Goal: Information Seeking & Learning: Compare options

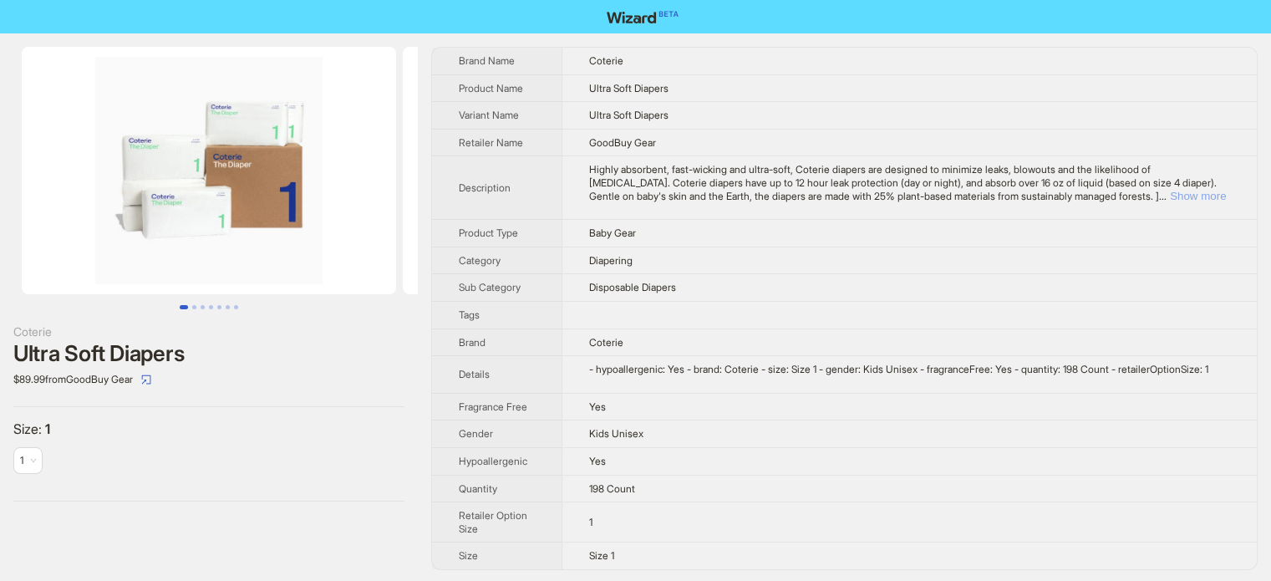
click at [1212, 195] on button "Show more" at bounding box center [1198, 196] width 56 height 13
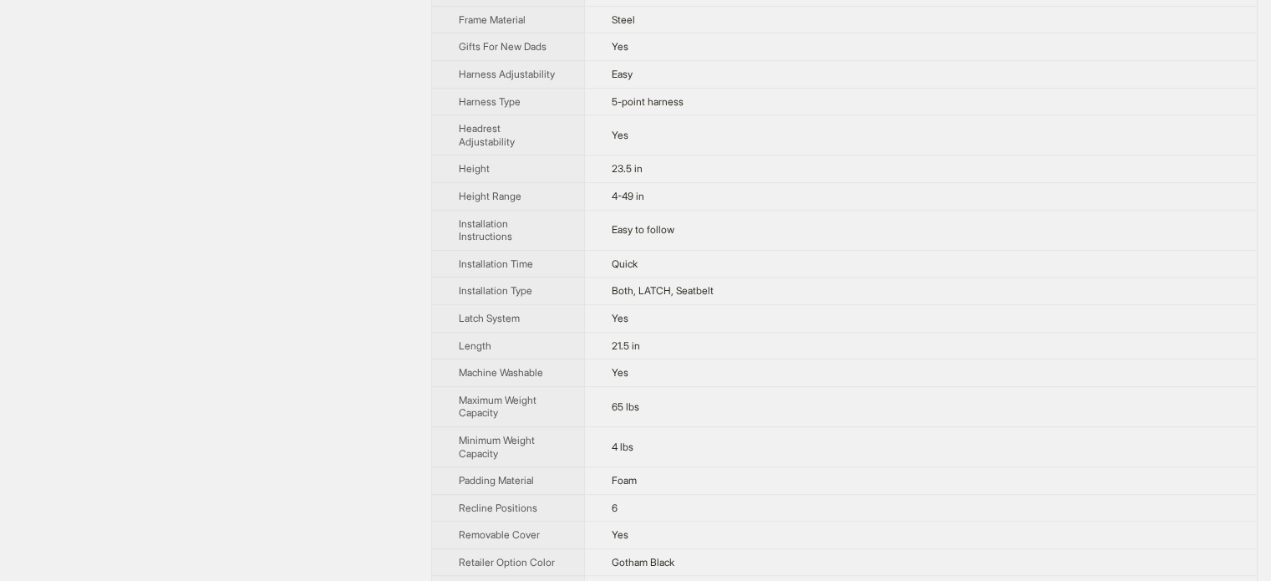
scroll to position [237, 0]
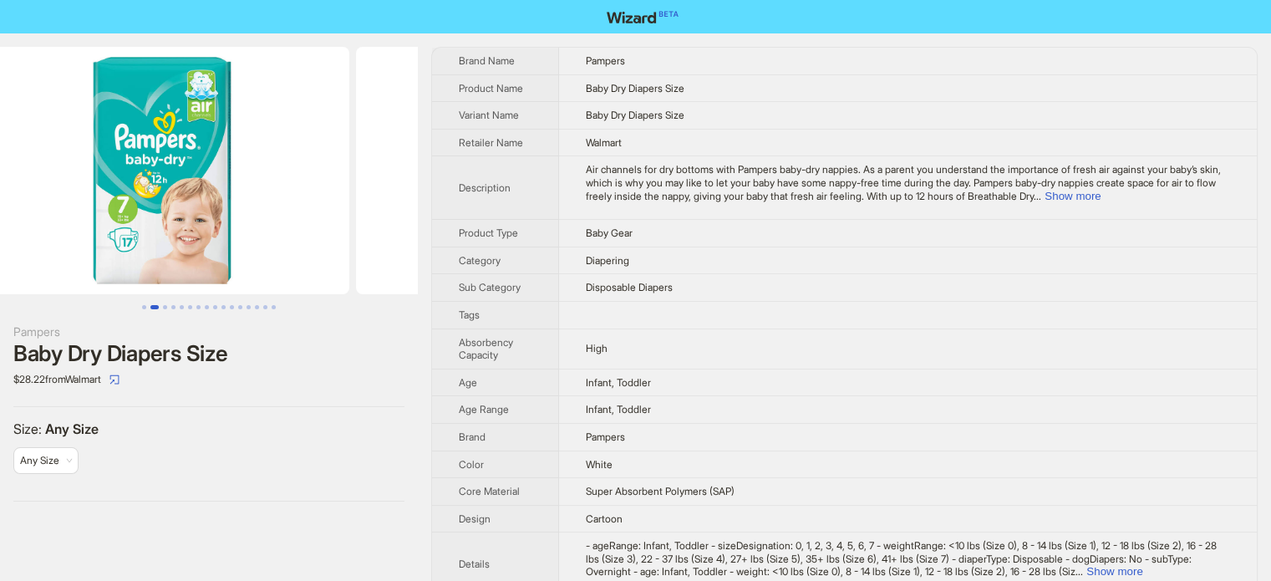
drag, startPoint x: 337, startPoint y: 143, endPoint x: 131, endPoint y: 150, distance: 205.7
click at [131, 150] on img at bounding box center [162, 170] width 374 height 247
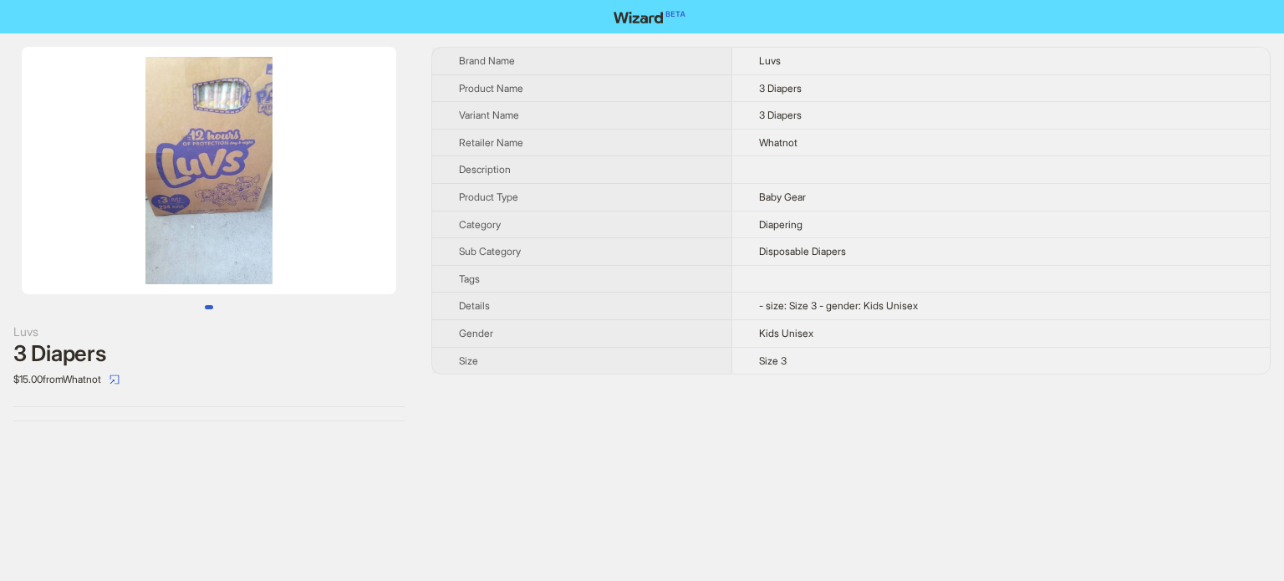
drag, startPoint x: 272, startPoint y: 212, endPoint x: 181, endPoint y: 207, distance: 91.2
click at [181, 207] on img at bounding box center [209, 170] width 374 height 247
drag, startPoint x: 129, startPoint y: 187, endPoint x: 307, endPoint y: 207, distance: 179.2
click at [307, 207] on img at bounding box center [209, 170] width 374 height 247
click at [242, 205] on img at bounding box center [209, 170] width 374 height 247
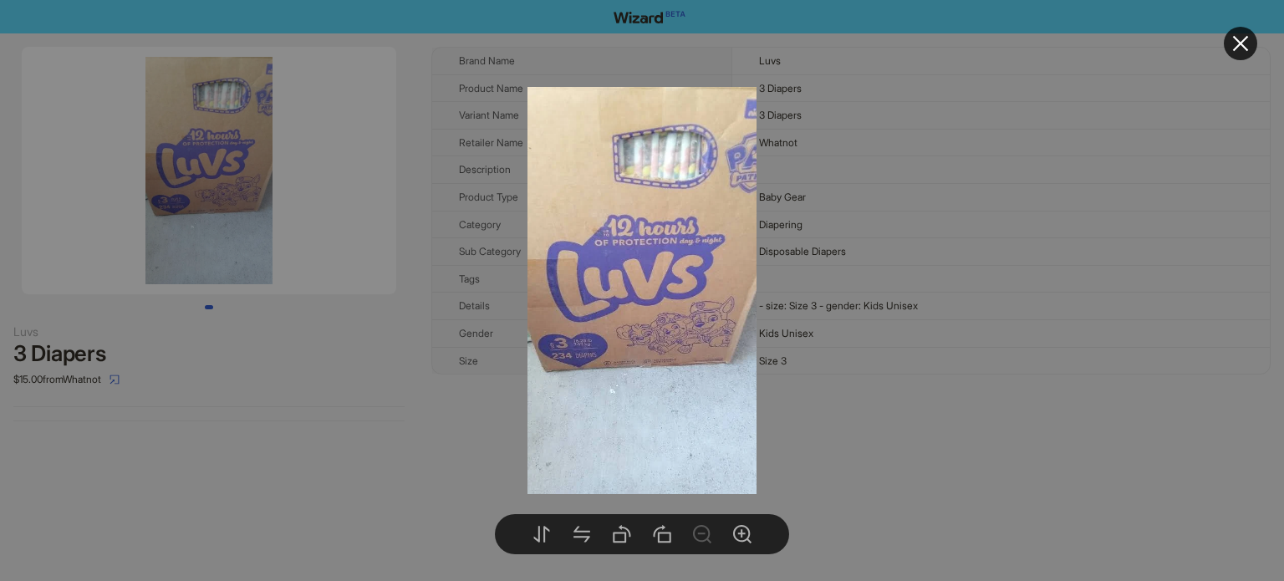
click at [242, 205] on div at bounding box center [642, 290] width 1284 height 581
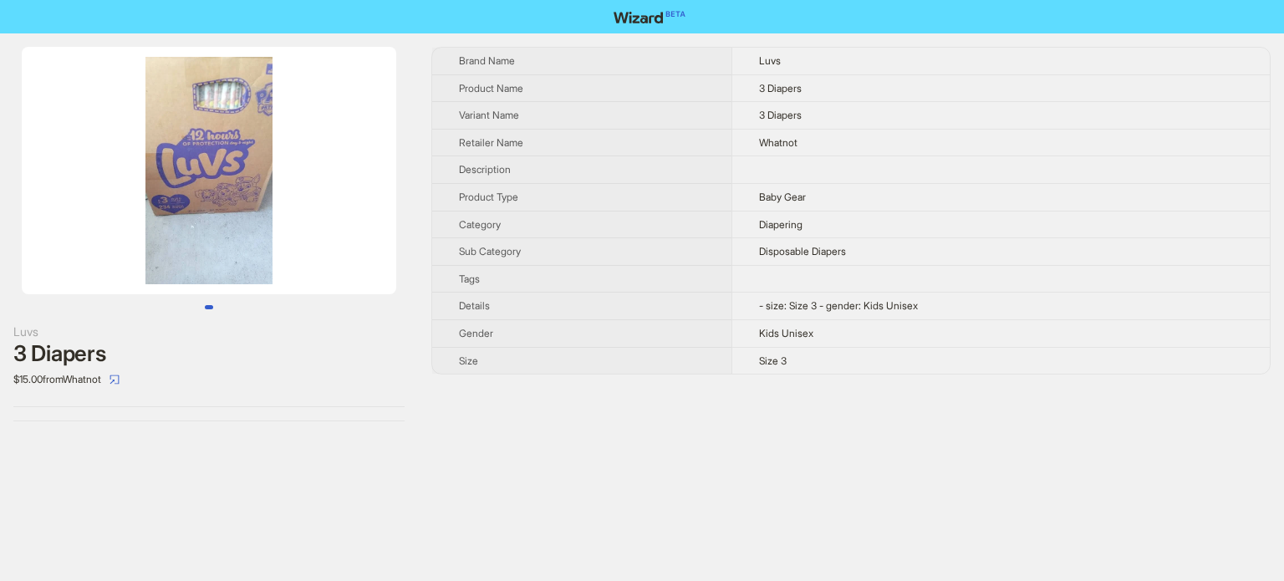
click at [206, 166] on img at bounding box center [209, 170] width 374 height 247
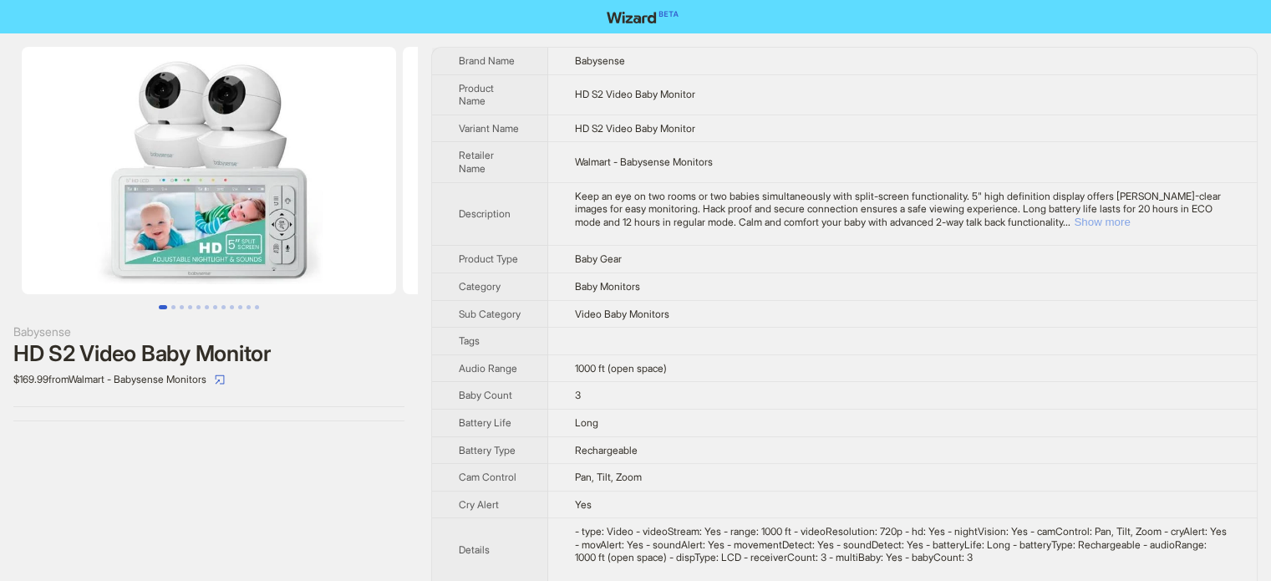
click at [1130, 216] on button "Show more" at bounding box center [1102, 222] width 56 height 13
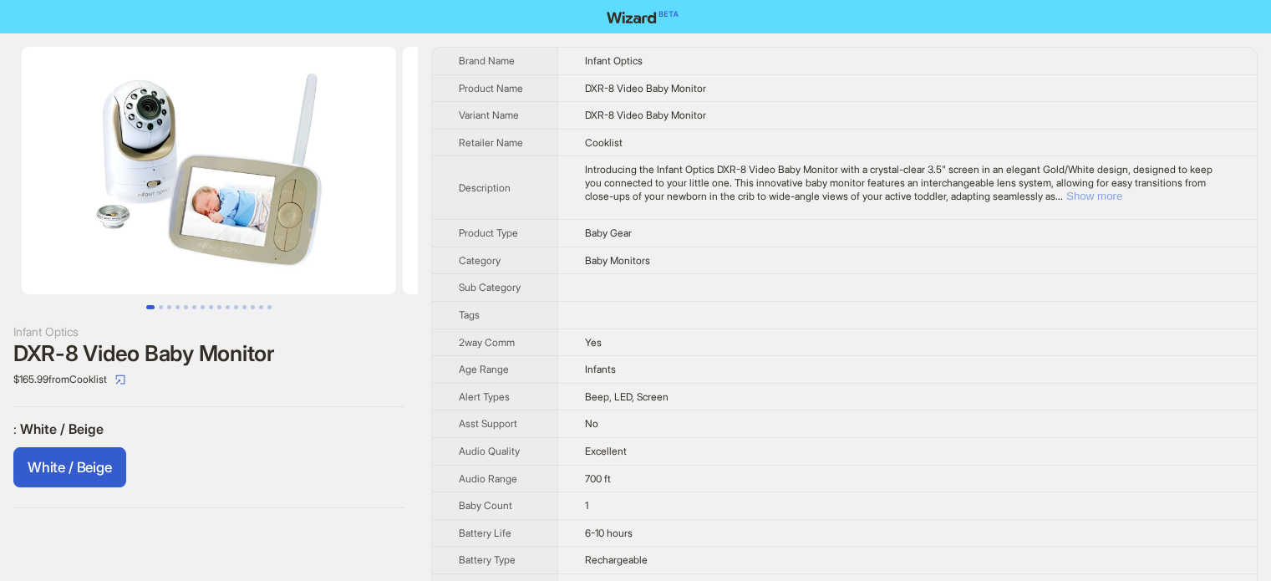
click at [1122, 196] on button "Show more" at bounding box center [1094, 196] width 56 height 13
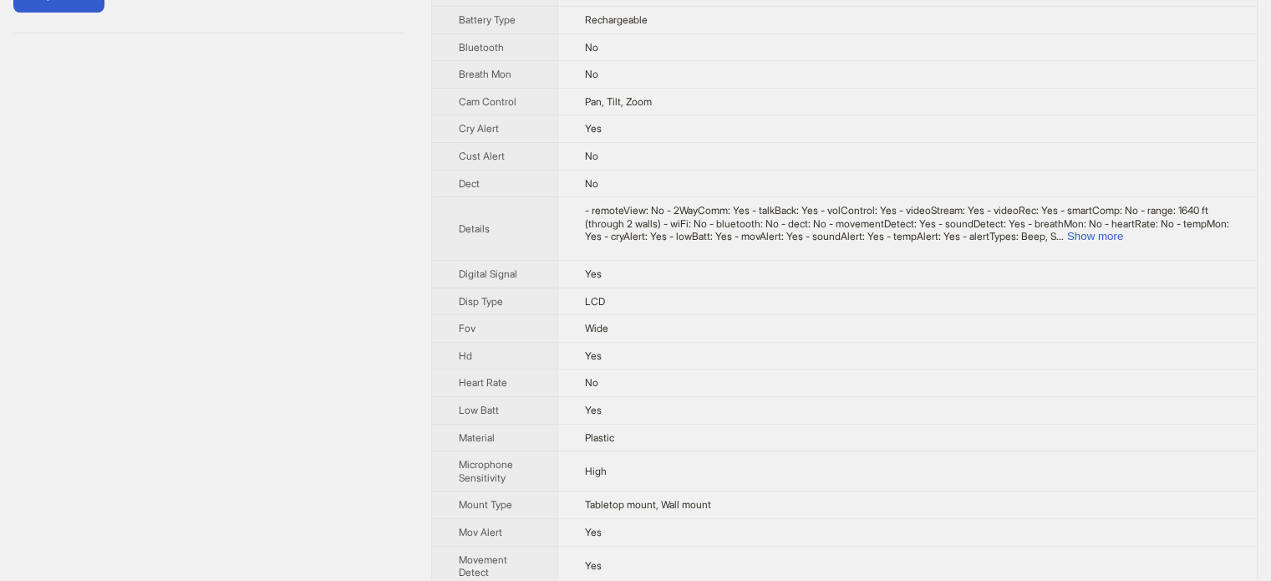
scroll to position [501, 0]
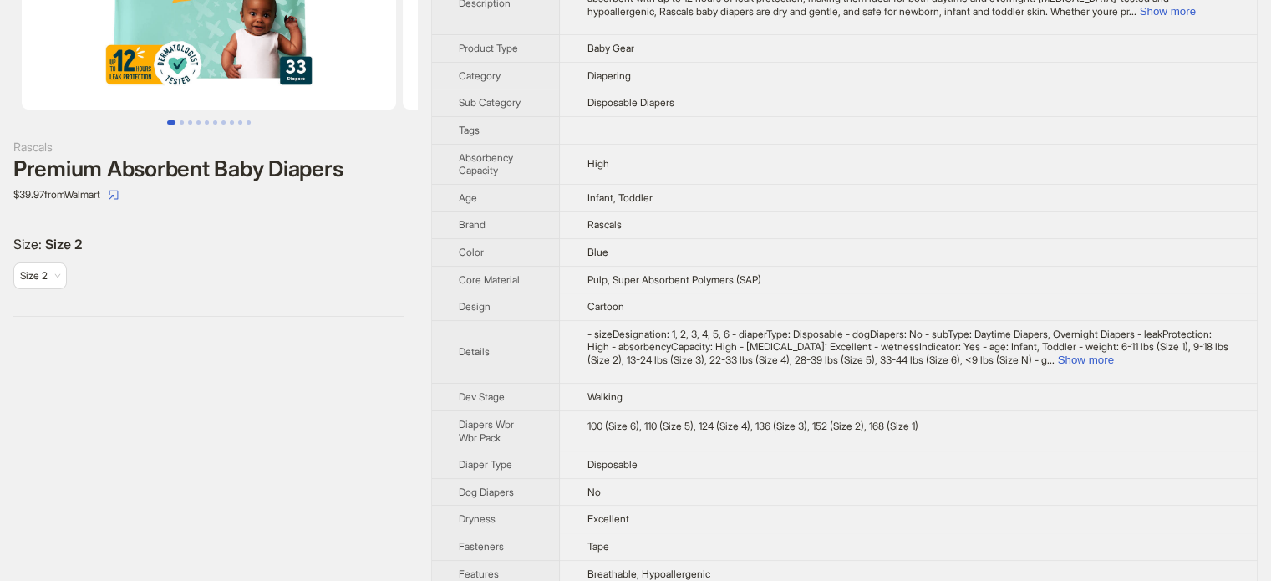
scroll to position [334, 0]
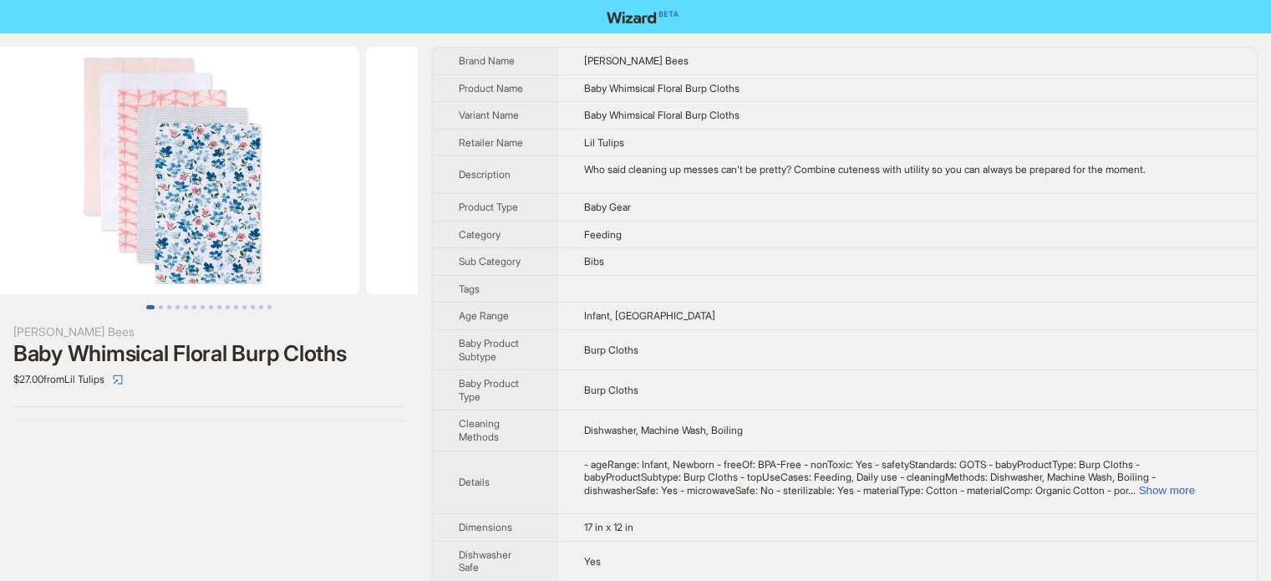
drag, startPoint x: 328, startPoint y: 174, endPoint x: 48, endPoint y: 198, distance: 280.2
click at [48, 198] on ul at bounding box center [209, 170] width 418 height 247
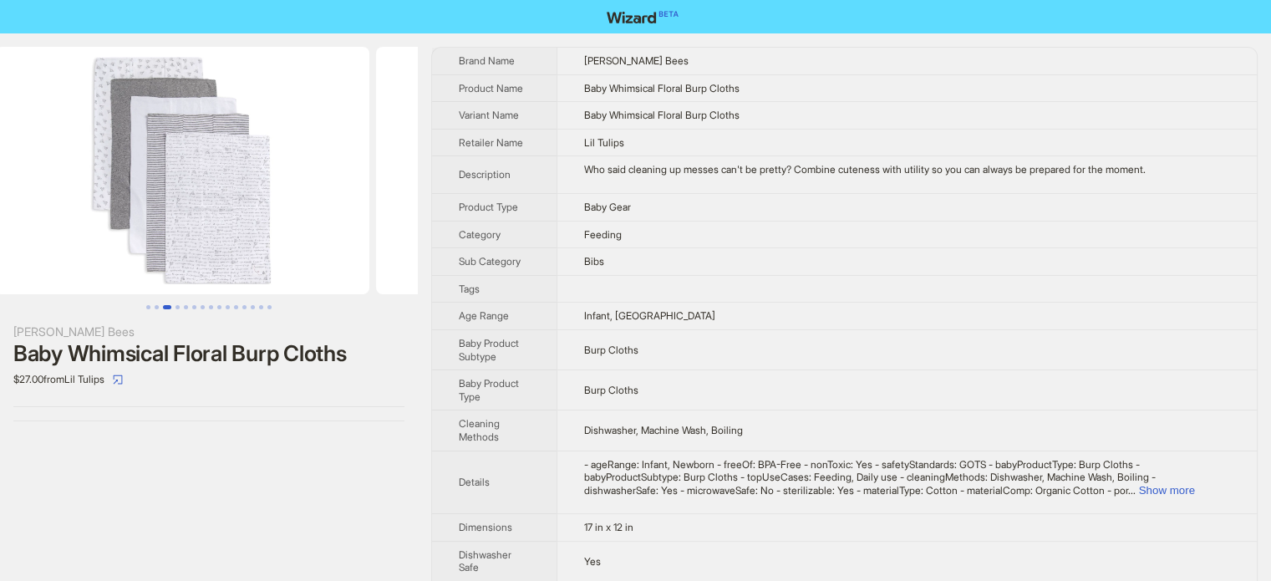
drag, startPoint x: 291, startPoint y: 193, endPoint x: 119, endPoint y: 206, distance: 172.7
click at [17, 232] on ul at bounding box center [209, 170] width 418 height 247
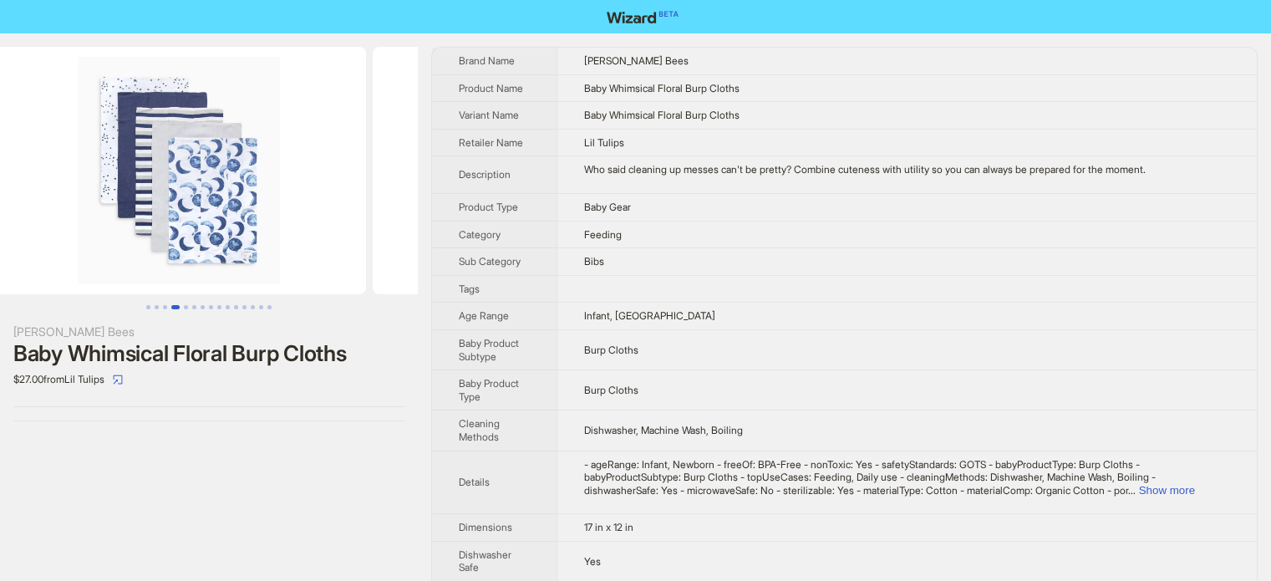
drag, startPoint x: 274, startPoint y: 189, endPoint x: 0, endPoint y: 176, distance: 274.4
click at [0, 176] on ul at bounding box center [209, 170] width 418 height 247
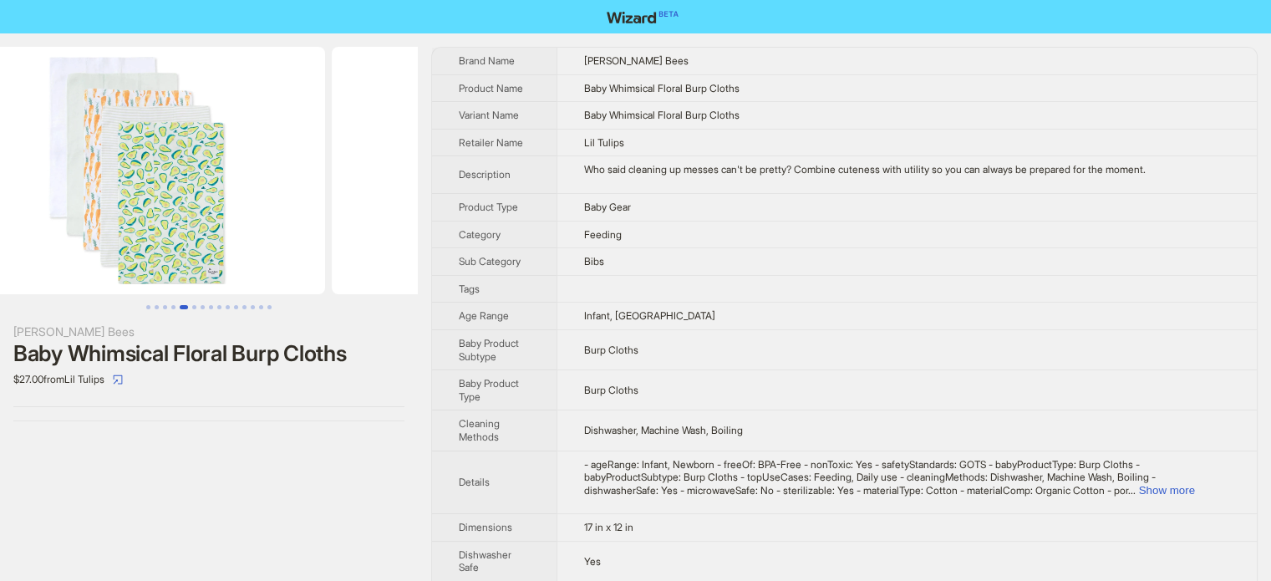
drag, startPoint x: 342, startPoint y: 209, endPoint x: 45, endPoint y: 206, distance: 296.7
click at [40, 213] on ul at bounding box center [209, 170] width 418 height 247
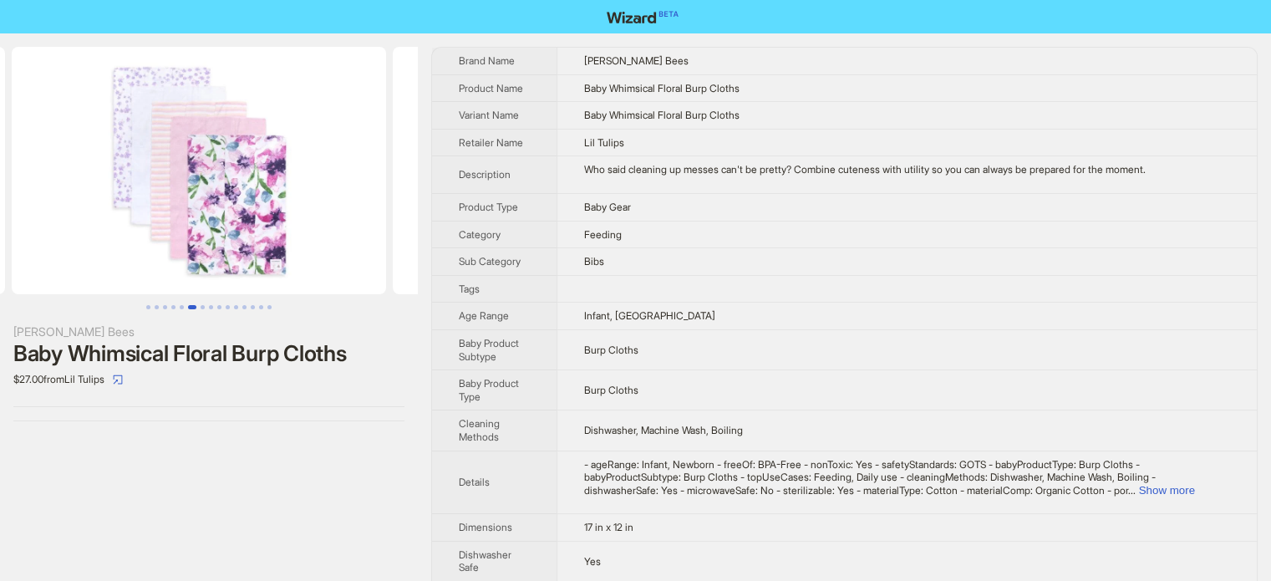
drag, startPoint x: 265, startPoint y: 191, endPoint x: 3, endPoint y: 203, distance: 262.7
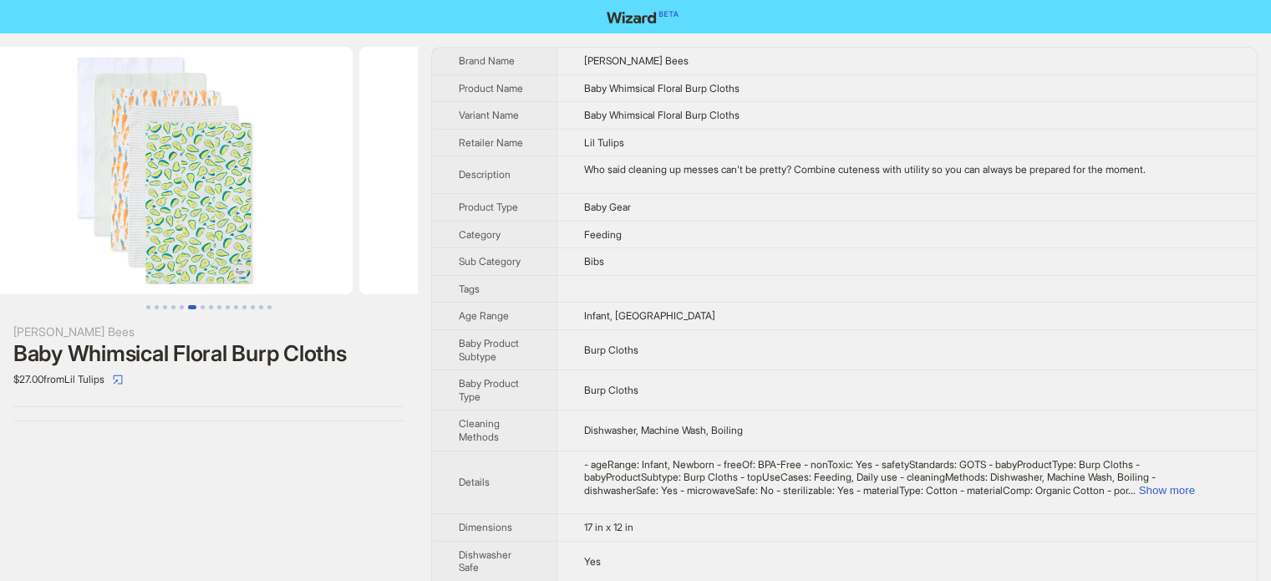
drag, startPoint x: 184, startPoint y: 217, endPoint x: 498, endPoint y: 193, distance: 315.2
click at [501, 193] on div "Burt's Bees Baby Whimsical Floral Burp Cloths $27.00 from Lil Tulips Brand Name…" at bounding box center [635, 477] width 1271 height 888
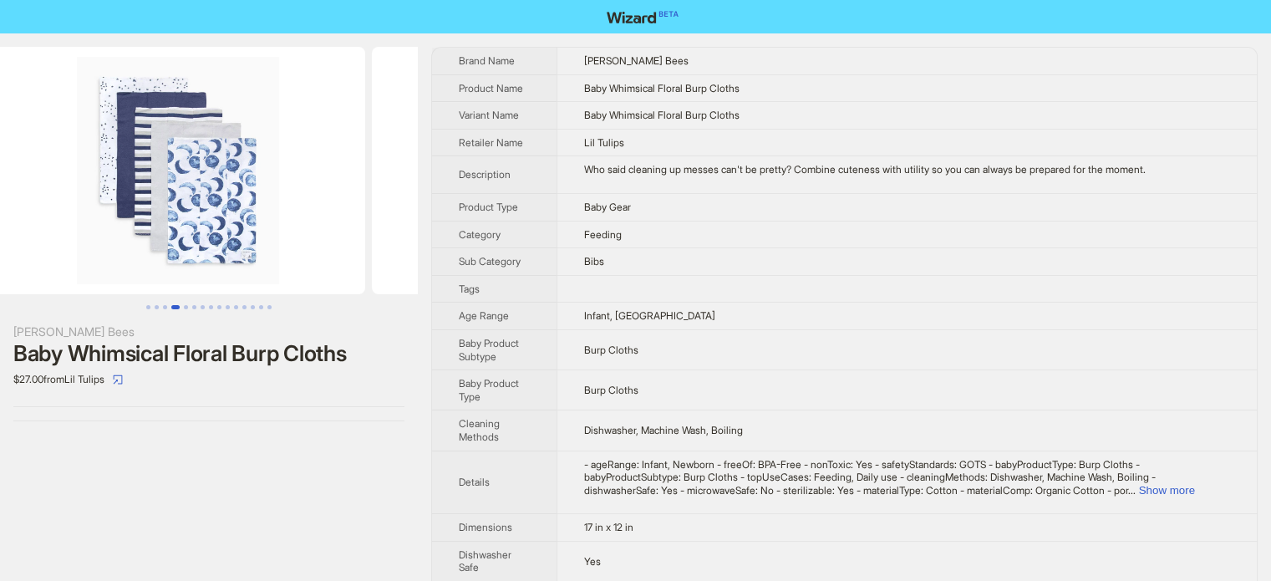
drag, startPoint x: 144, startPoint y: 193, endPoint x: 424, endPoint y: 196, distance: 280.0
click at [405, 196] on ul at bounding box center [209, 170] width 418 height 247
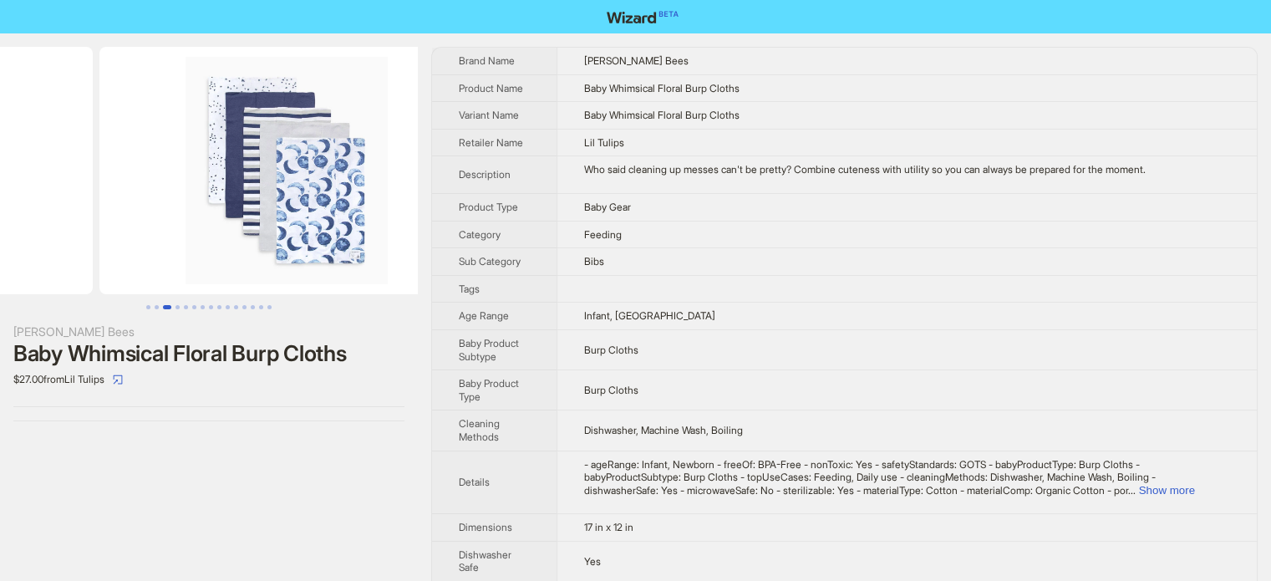
drag, startPoint x: 90, startPoint y: 190, endPoint x: 323, endPoint y: 200, distance: 233.4
click at [308, 200] on ul at bounding box center [209, 170] width 418 height 247
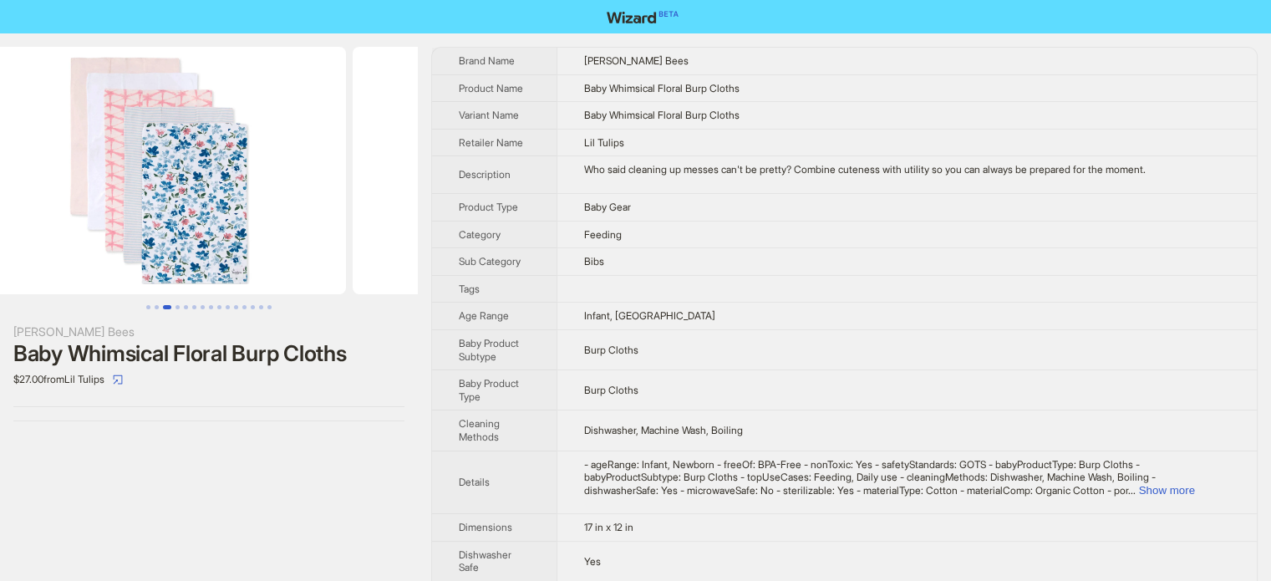
drag, startPoint x: 159, startPoint y: 204, endPoint x: 351, endPoint y: 203, distance: 192.2
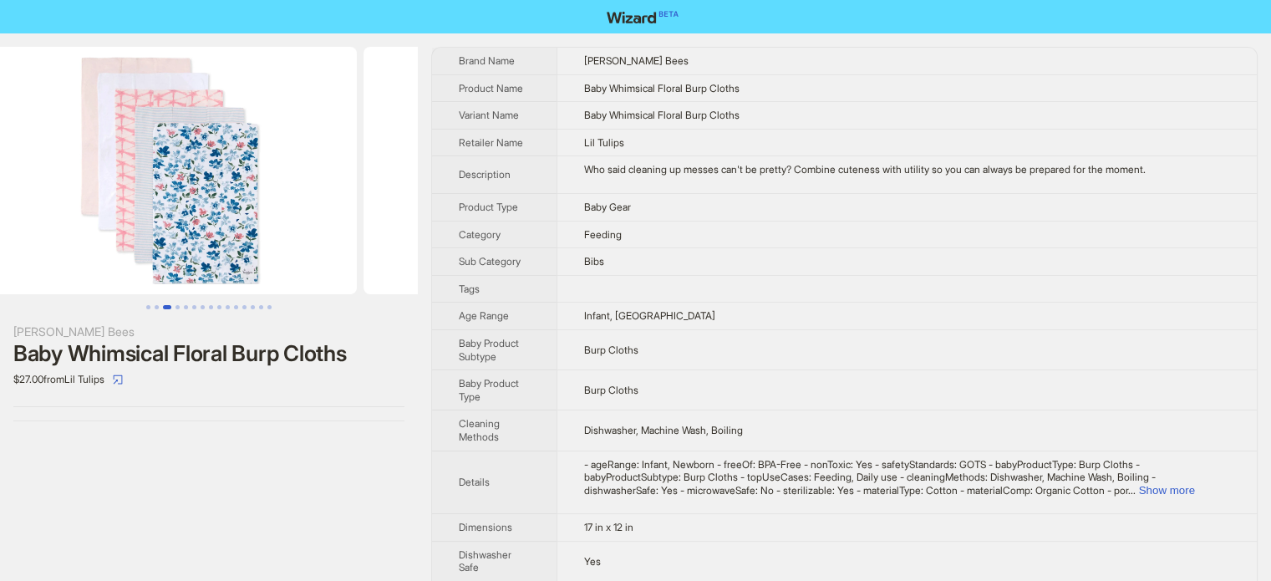
click at [364, 203] on img at bounding box center [551, 170] width 374 height 247
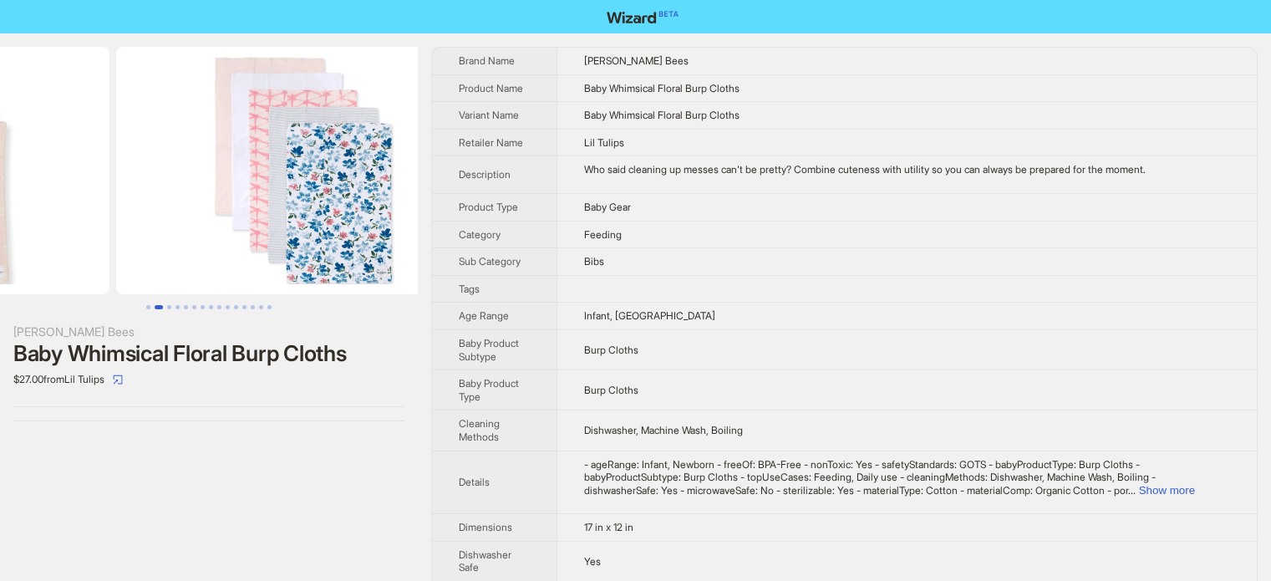
scroll to position [0, 57]
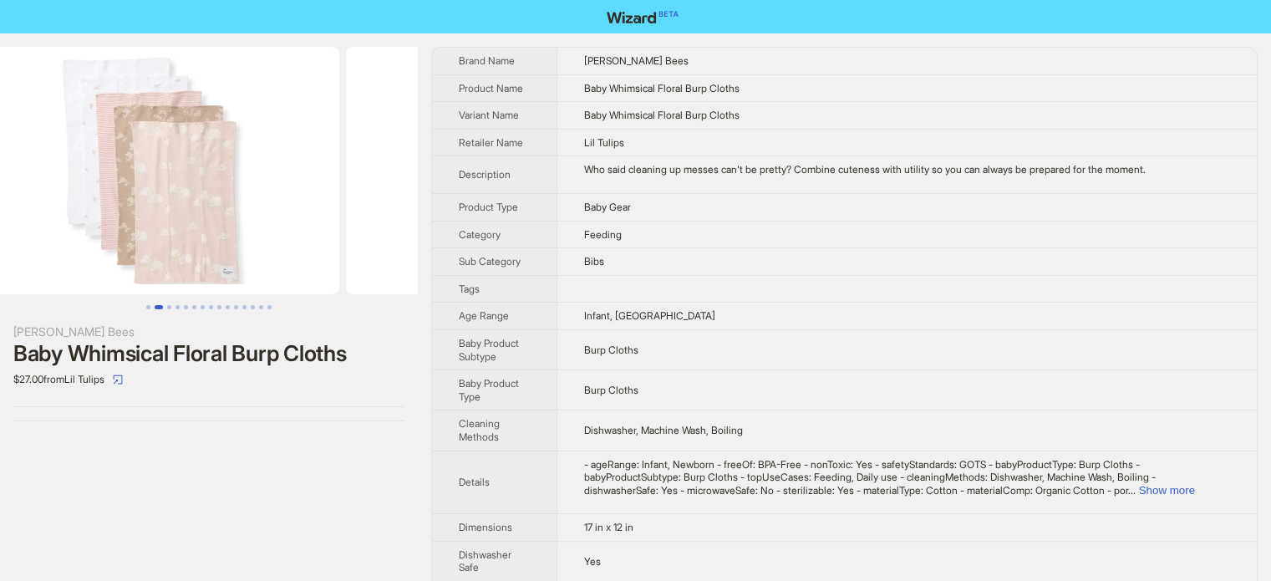
drag, startPoint x: 61, startPoint y: 184, endPoint x: 309, endPoint y: 183, distance: 248.2
click at [304, 183] on ul at bounding box center [209, 170] width 418 height 247
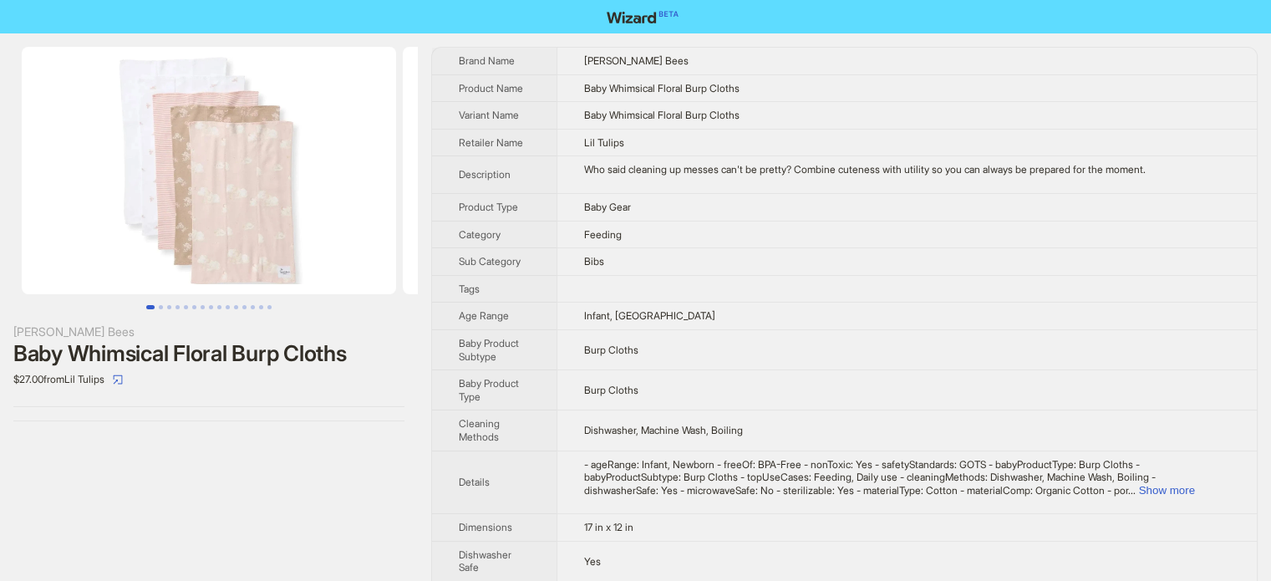
drag, startPoint x: 103, startPoint y: 183, endPoint x: 281, endPoint y: 185, distance: 178.0
click at [274, 185] on img at bounding box center [209, 170] width 374 height 247
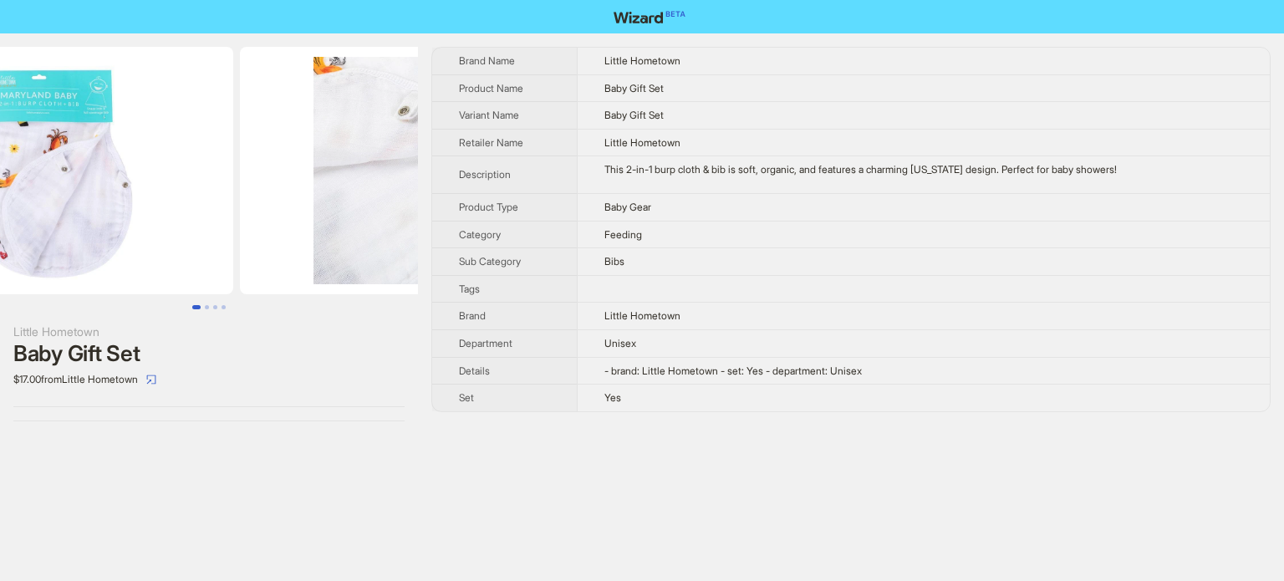
drag, startPoint x: 363, startPoint y: 240, endPoint x: 0, endPoint y: 257, distance: 363.1
click at [0, 257] on ul at bounding box center [209, 170] width 418 height 247
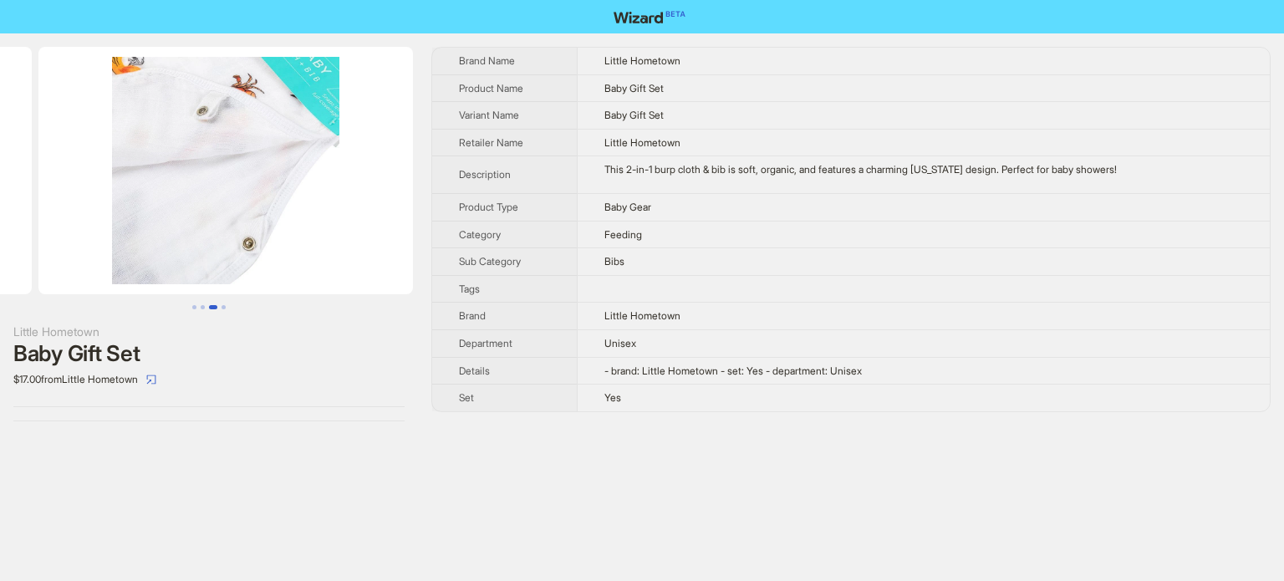
drag, startPoint x: 267, startPoint y: 227, endPoint x: 0, endPoint y: 253, distance: 268.7
click at [0, 253] on ul at bounding box center [209, 170] width 418 height 247
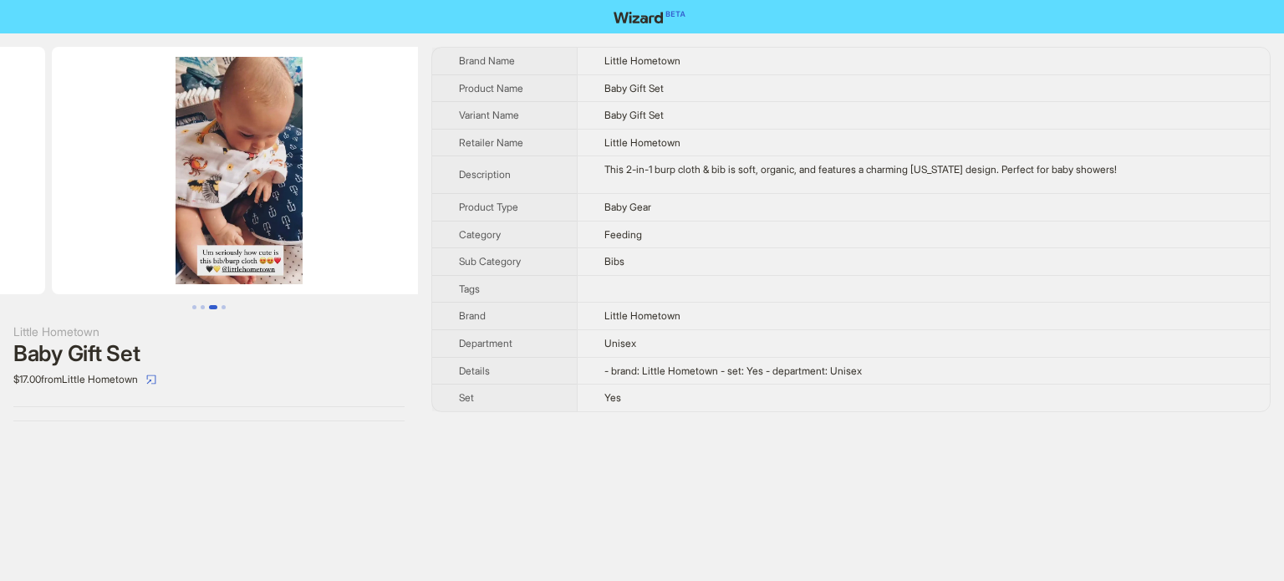
drag, startPoint x: 331, startPoint y: 210, endPoint x: 88, endPoint y: 240, distance: 245.1
click at [88, 240] on ul at bounding box center [209, 170] width 418 height 247
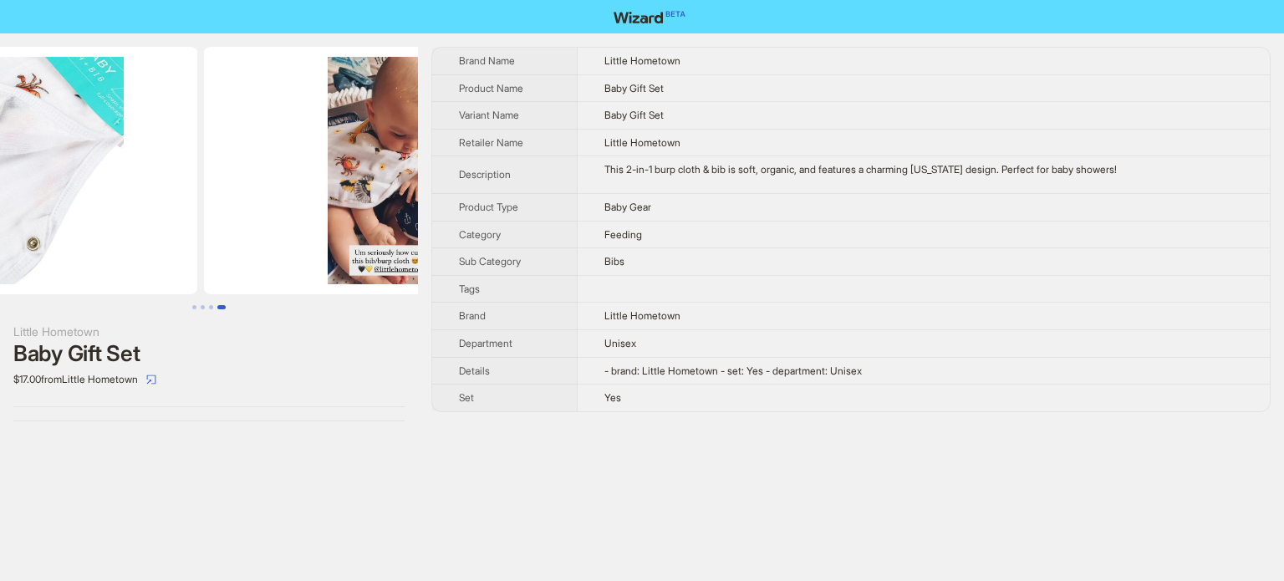
drag, startPoint x: 169, startPoint y: 226, endPoint x: 365, endPoint y: 248, distance: 197.7
click at [365, 248] on img at bounding box center [391, 170] width 374 height 247
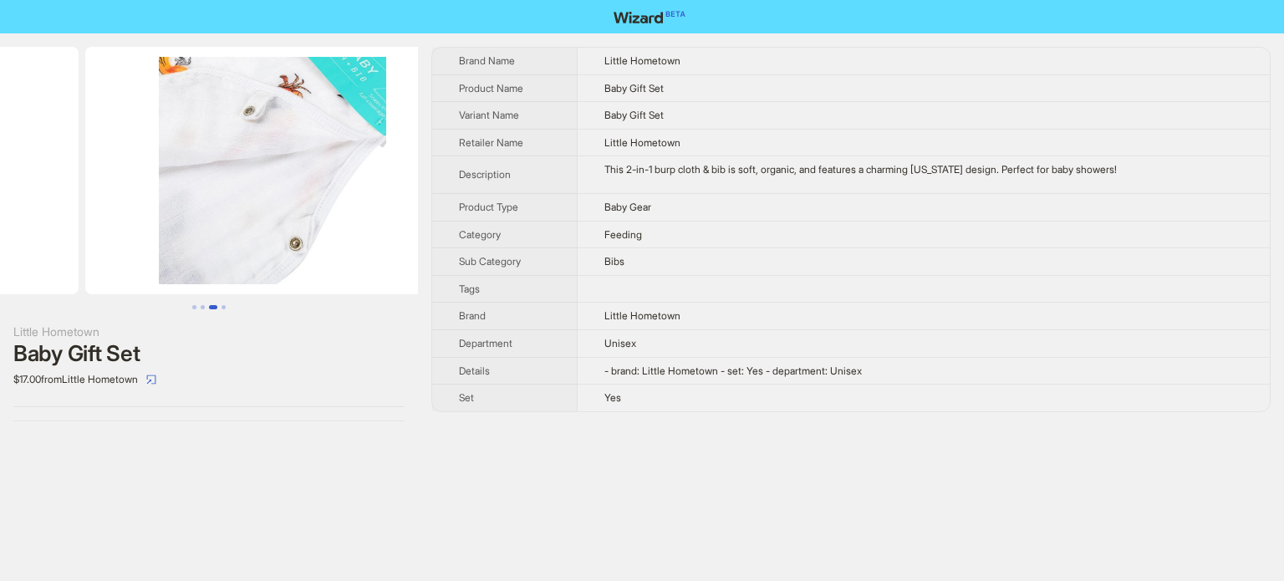
drag, startPoint x: 163, startPoint y: 237, endPoint x: 340, endPoint y: 250, distance: 177.7
click at [334, 250] on img at bounding box center [272, 170] width 374 height 247
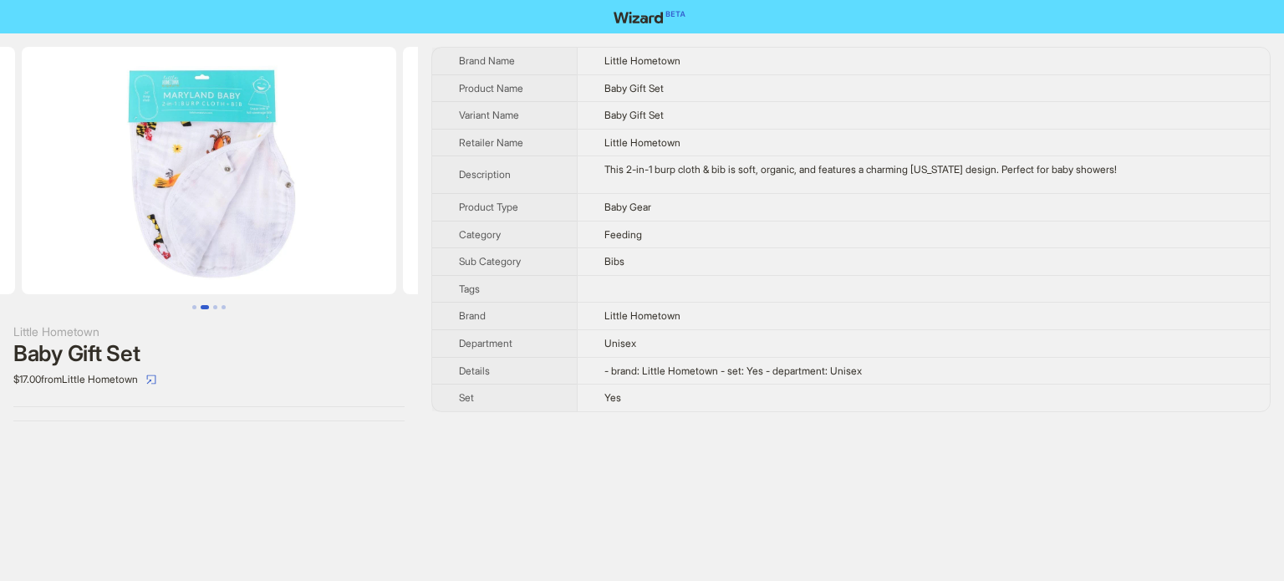
drag, startPoint x: 211, startPoint y: 206, endPoint x: 330, endPoint y: 206, distance: 119.5
click at [307, 206] on img at bounding box center [209, 170] width 374 height 247
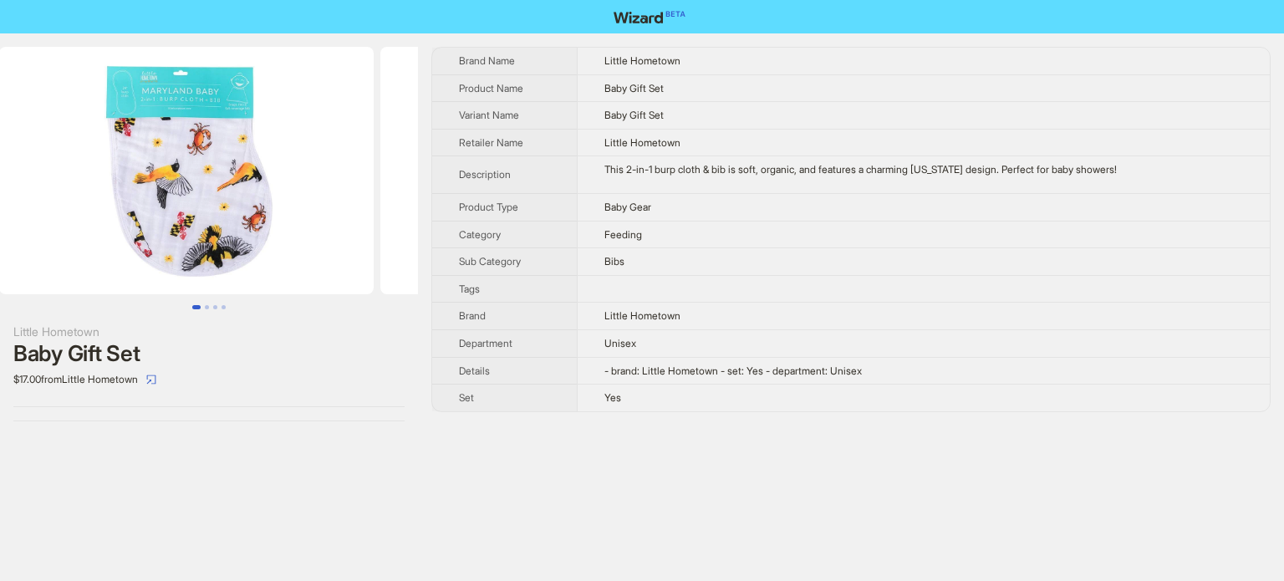
drag, startPoint x: 78, startPoint y: 196, endPoint x: 360, endPoint y: 200, distance: 282.5
click at [321, 200] on ul at bounding box center [209, 170] width 418 height 247
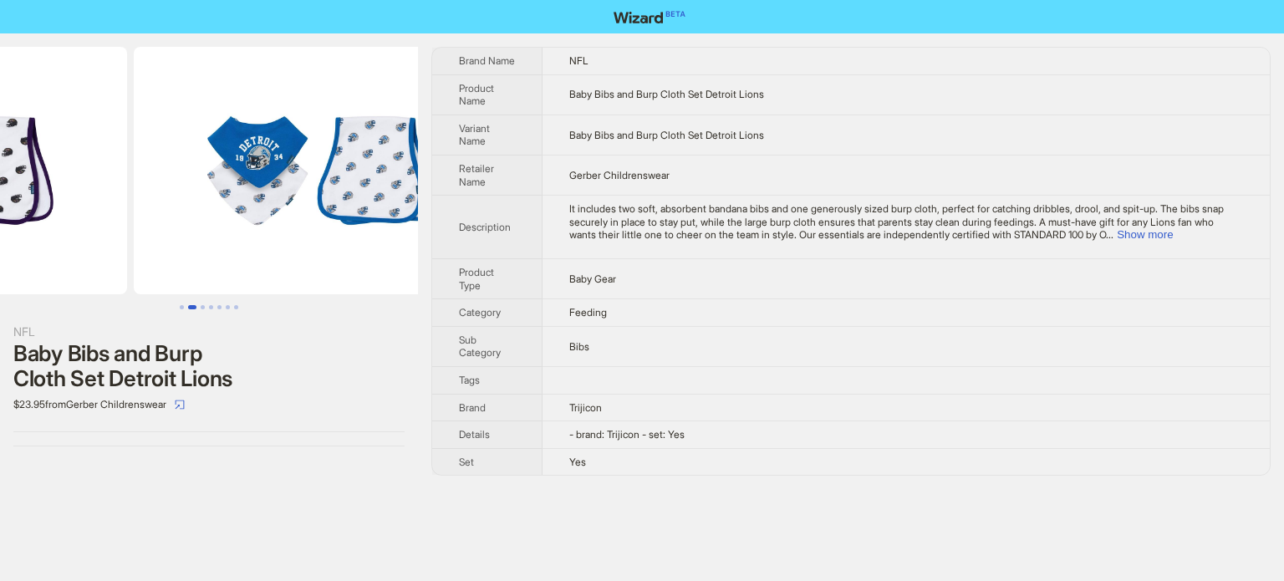
drag, startPoint x: 303, startPoint y: 239, endPoint x: 124, endPoint y: 250, distance: 180.0
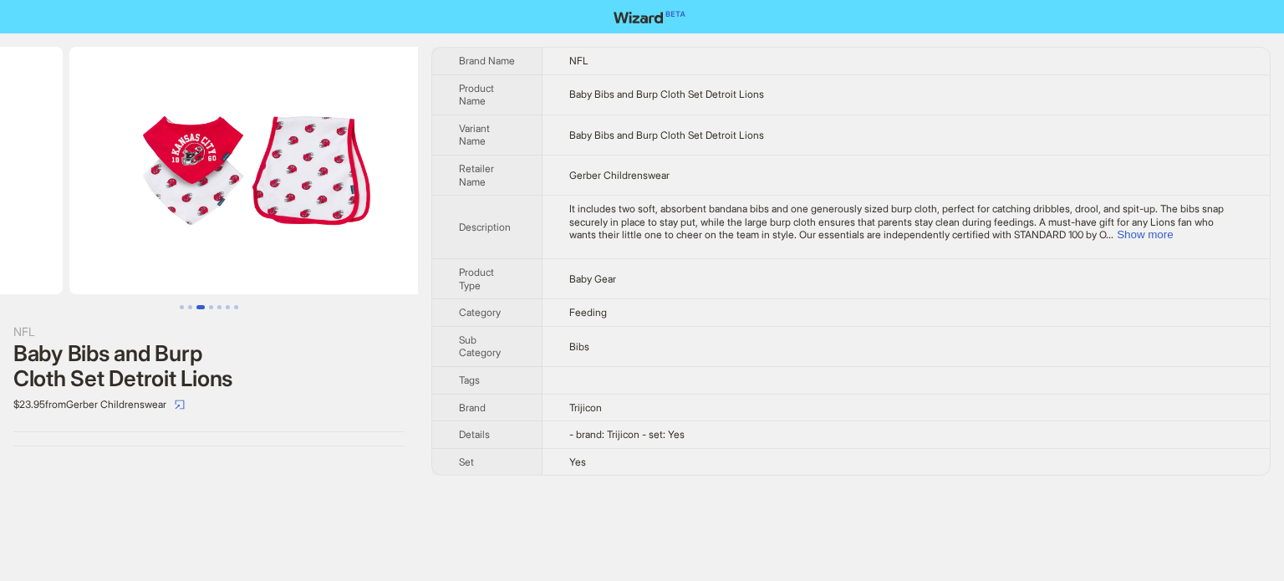
drag, startPoint x: 286, startPoint y: 229, endPoint x: 0, endPoint y: 250, distance: 286.6
click at [0, 250] on ul at bounding box center [209, 170] width 418 height 247
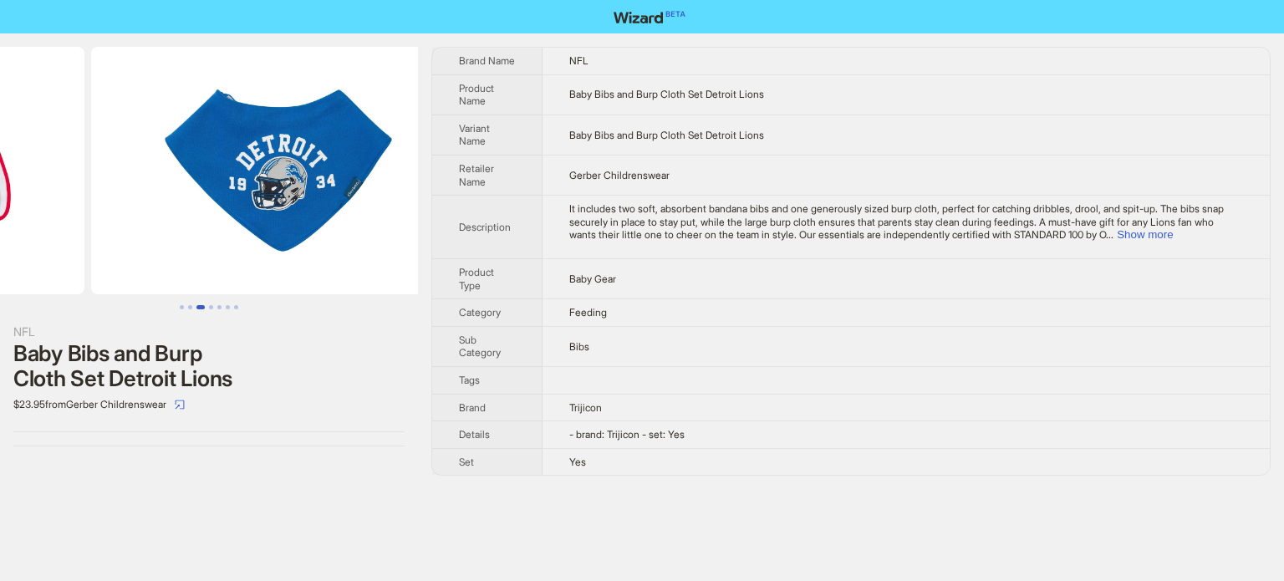
drag, startPoint x: 216, startPoint y: 239, endPoint x: 0, endPoint y: 263, distance: 217.0
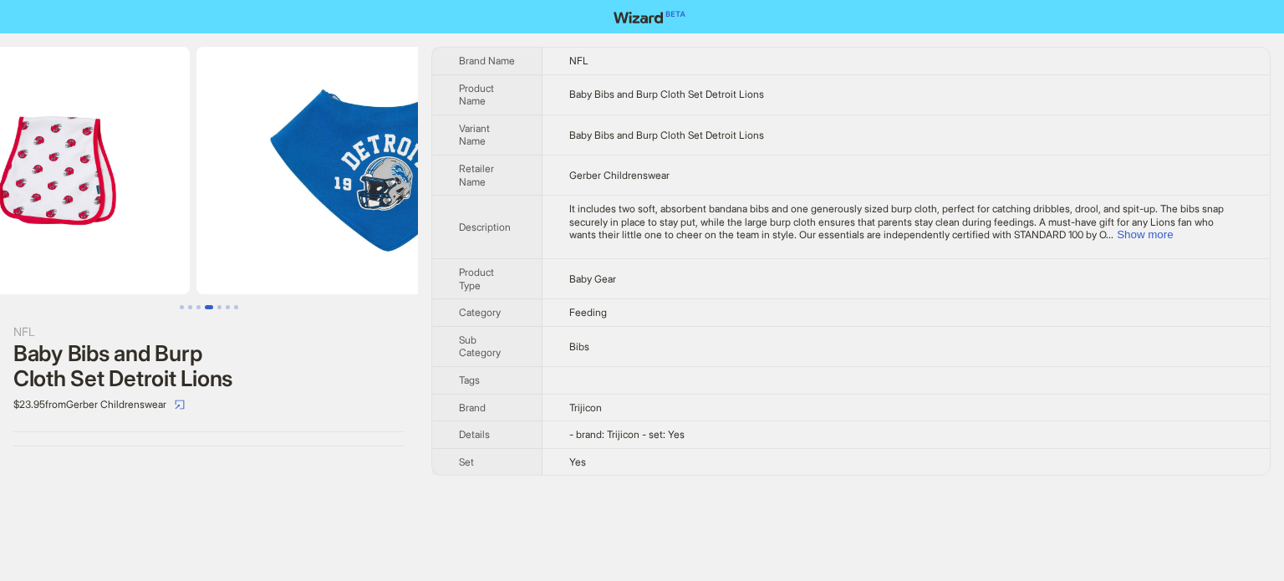
drag, startPoint x: 74, startPoint y: 263, endPoint x: 308, endPoint y: 267, distance: 234.1
click at [294, 267] on ul at bounding box center [209, 170] width 418 height 247
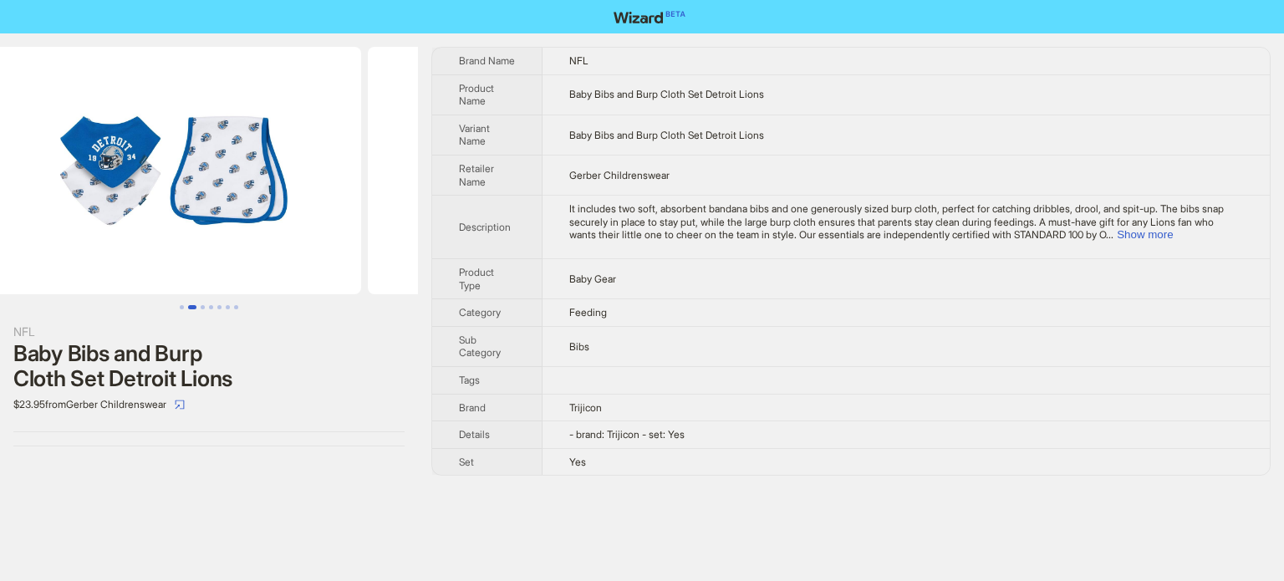
drag, startPoint x: 192, startPoint y: 233, endPoint x: 445, endPoint y: 240, distance: 252.5
click at [445, 240] on div "NFL Baby Bibs and Burp Cloth Set Detroit Lions $23.95 from Gerber Childrenswear…" at bounding box center [642, 261] width 1284 height 456
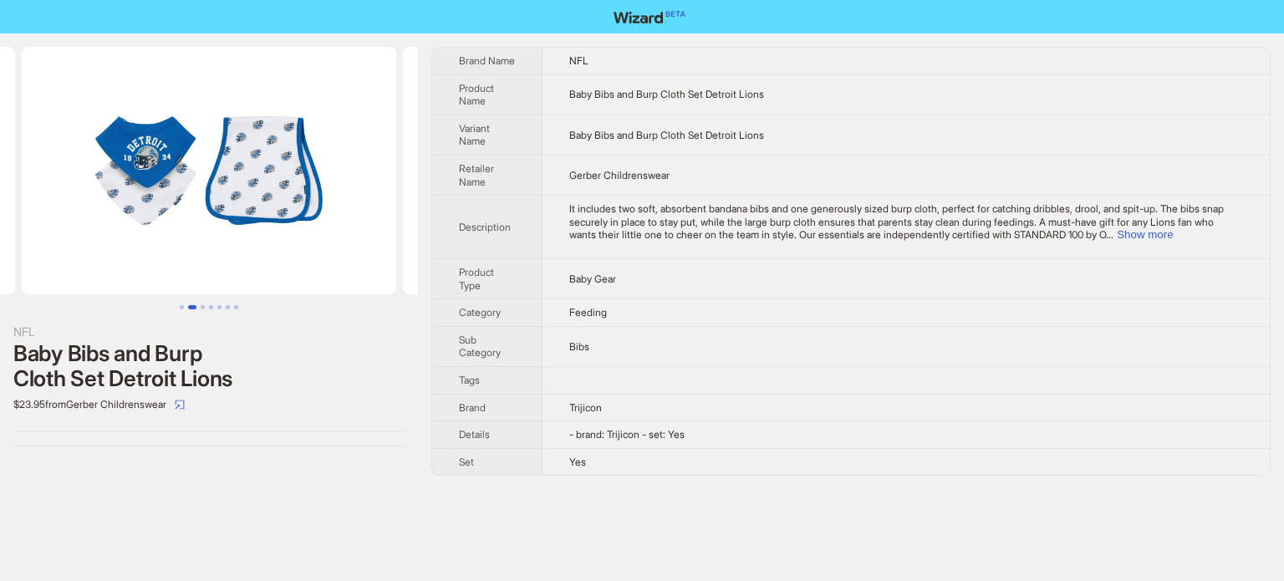
scroll to position [0, 312]
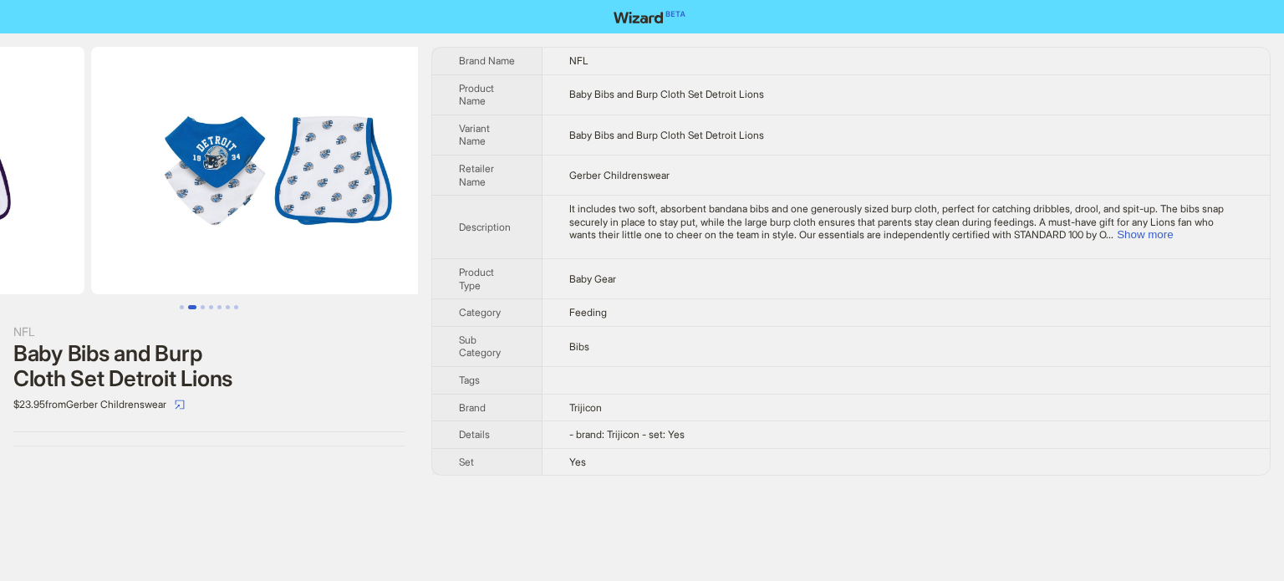
drag, startPoint x: 169, startPoint y: 247, endPoint x: 334, endPoint y: 247, distance: 165.5
click at [316, 247] on img at bounding box center [278, 170] width 374 height 247
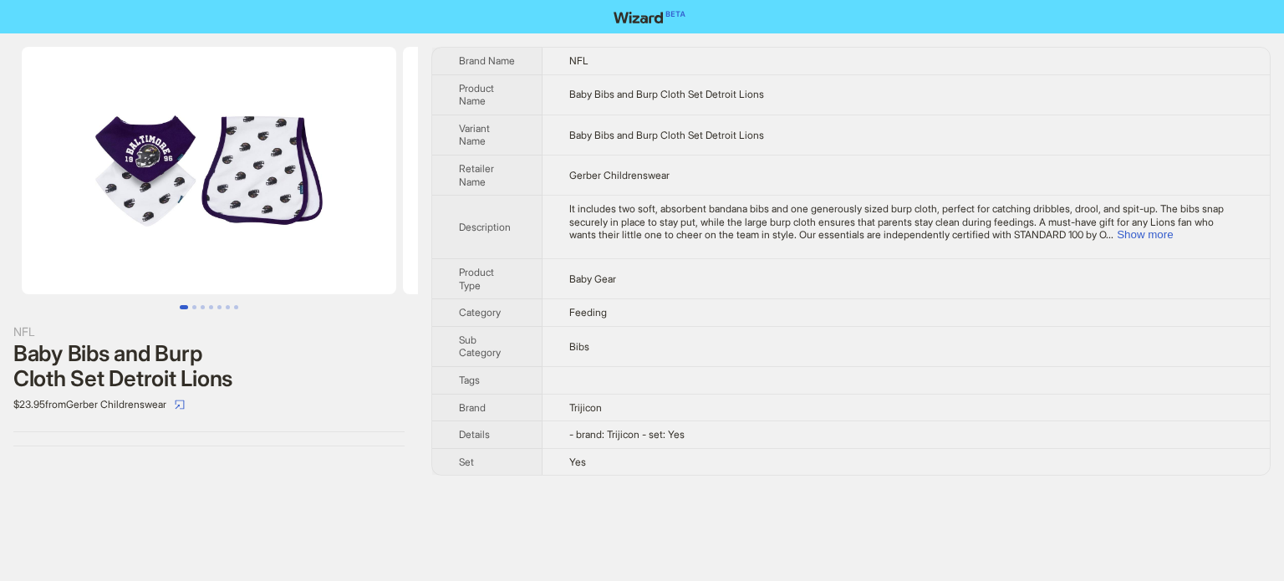
drag, startPoint x: 165, startPoint y: 230, endPoint x: 393, endPoint y: 249, distance: 228.1
click at [366, 249] on img at bounding box center [209, 170] width 374 height 247
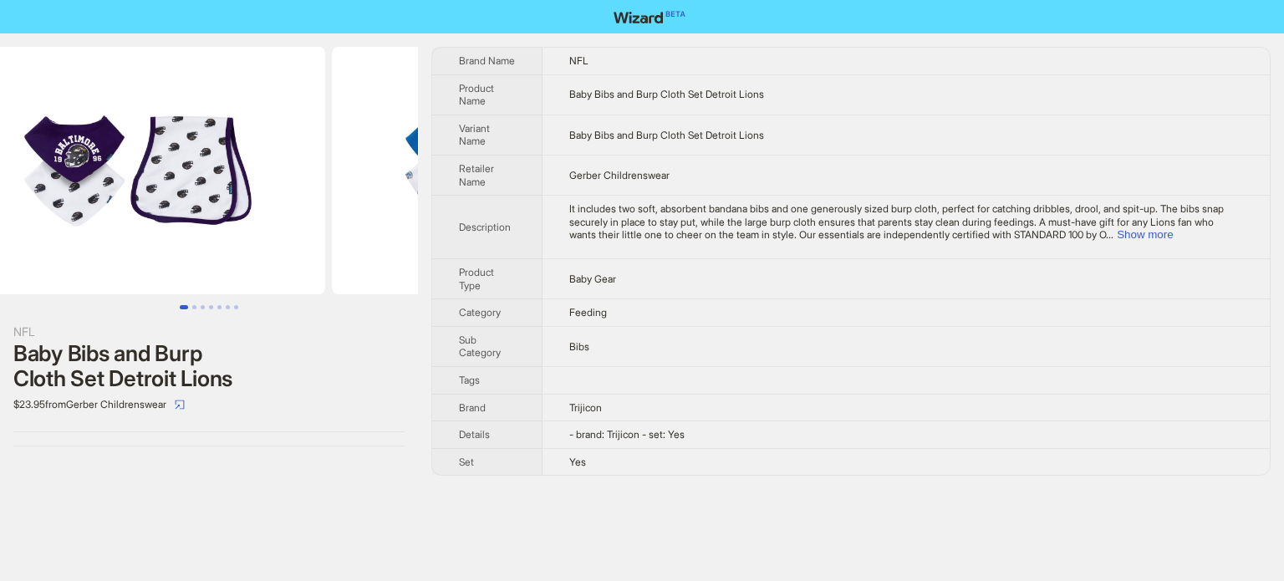
scroll to position [0, 159]
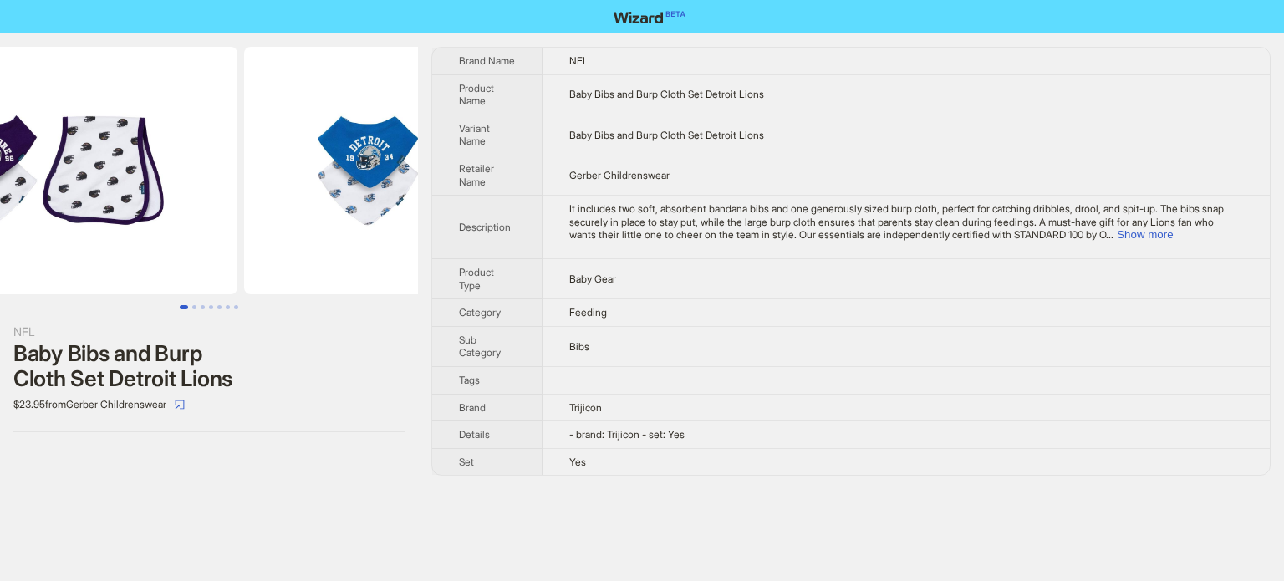
drag, startPoint x: 344, startPoint y: 245, endPoint x: 226, endPoint y: 243, distance: 117.9
click at [226, 243] on ul at bounding box center [209, 170] width 418 height 247
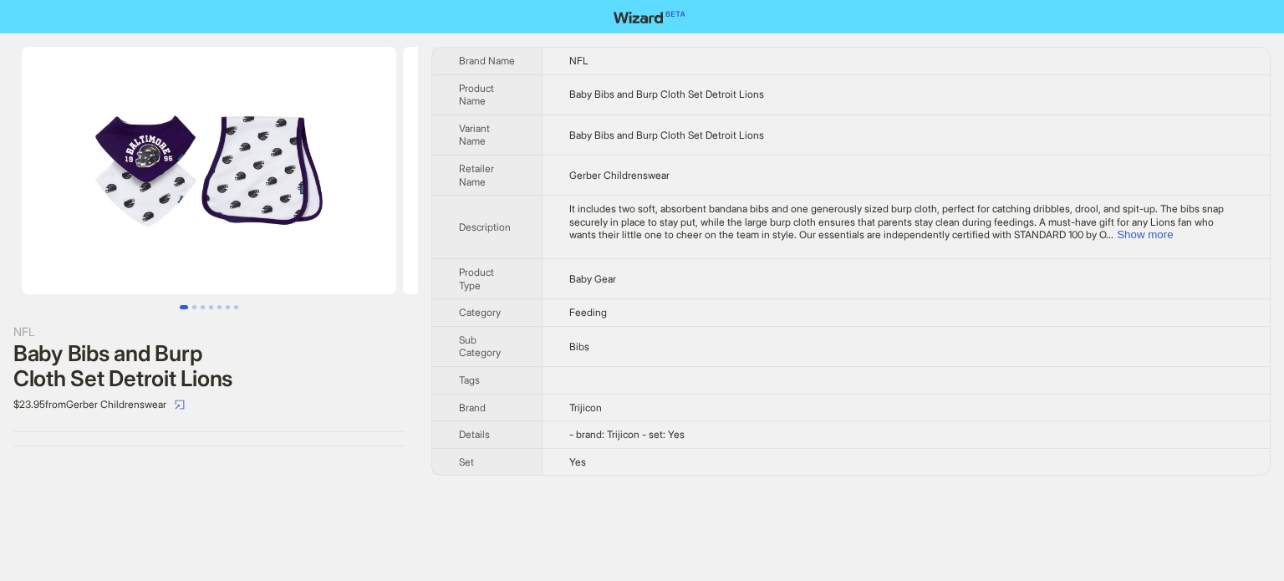
click at [226, 243] on img at bounding box center [209, 170] width 374 height 247
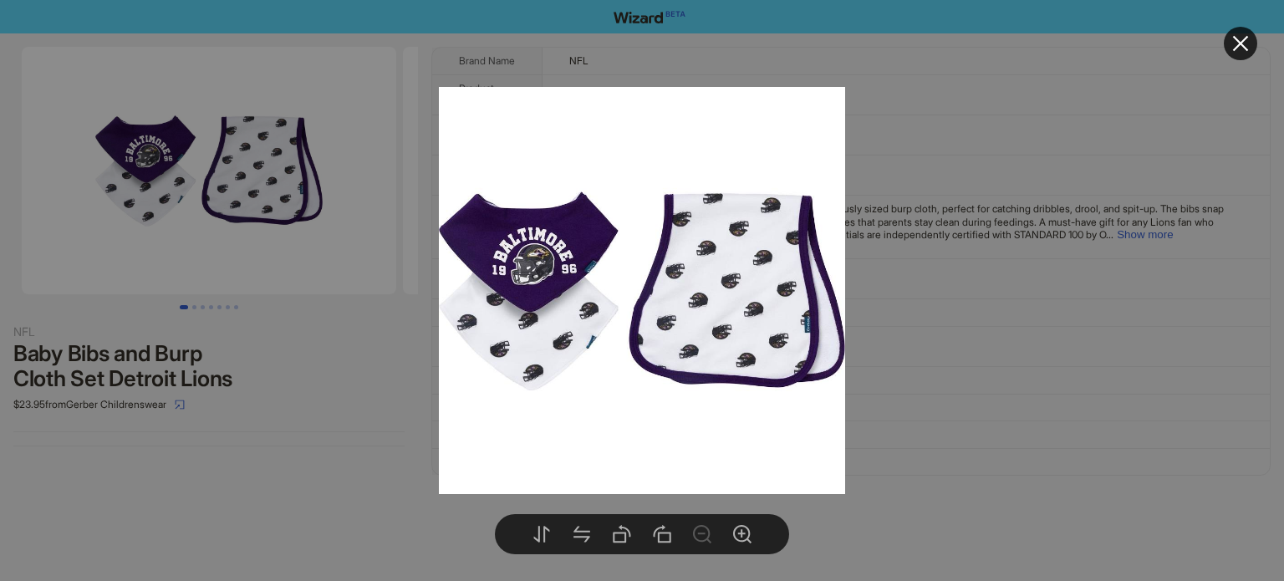
click at [284, 387] on div at bounding box center [642, 290] width 1284 height 581
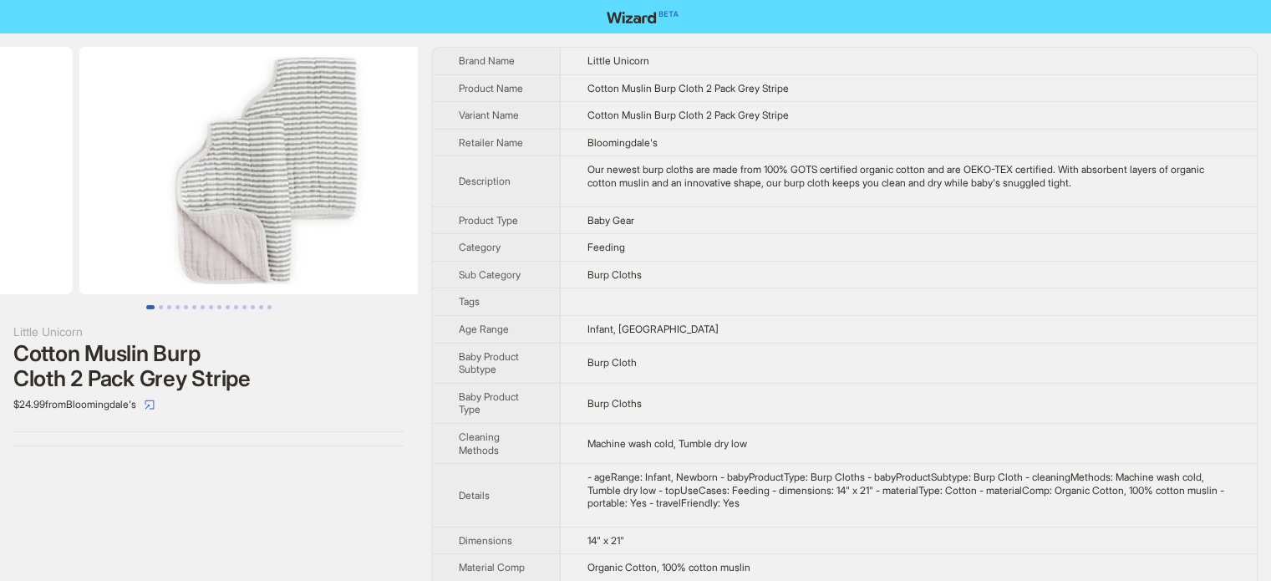
drag, startPoint x: 277, startPoint y: 189, endPoint x: 59, endPoint y: 200, distance: 218.4
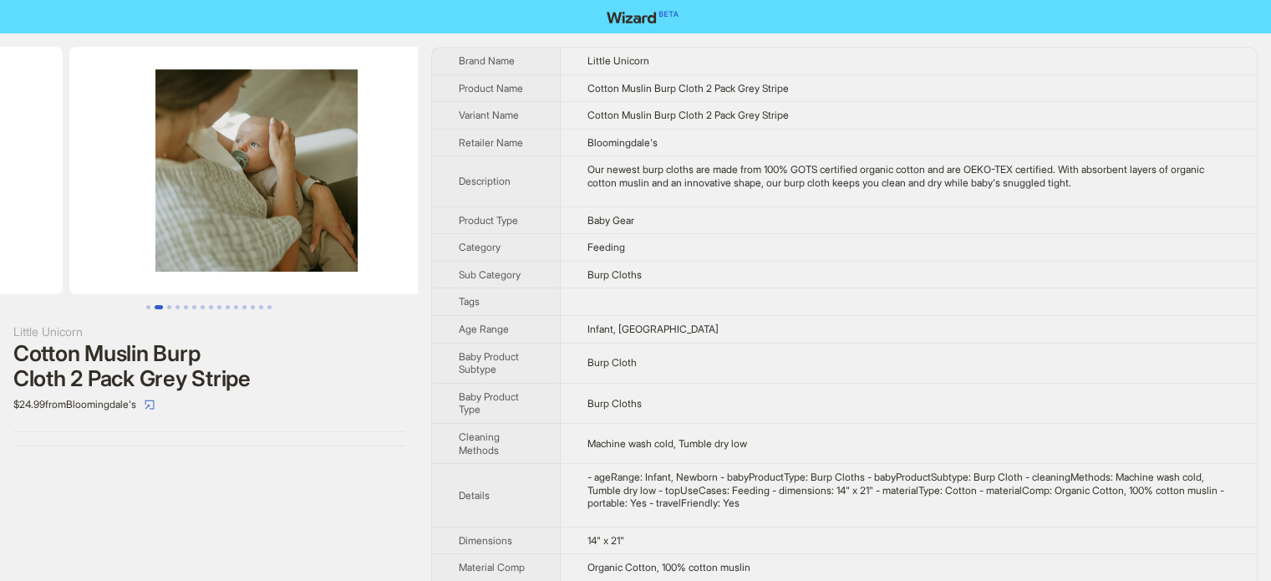
drag, startPoint x: 228, startPoint y: 194, endPoint x: 0, endPoint y: 198, distance: 228.2
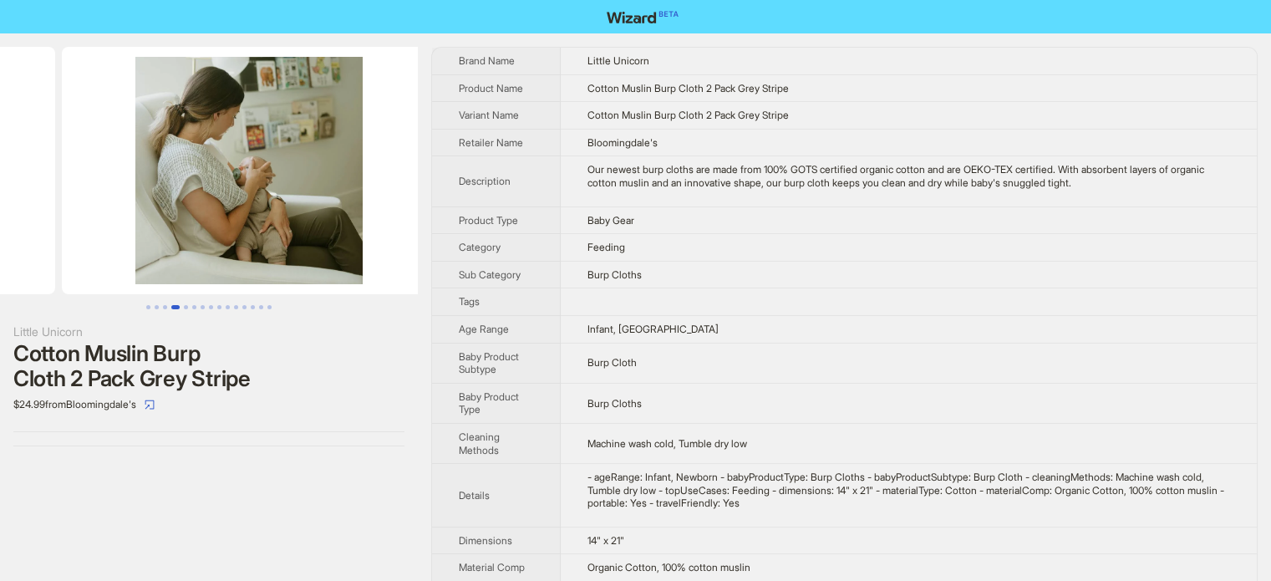
drag, startPoint x: 237, startPoint y: 189, endPoint x: 9, endPoint y: 186, distance: 228.2
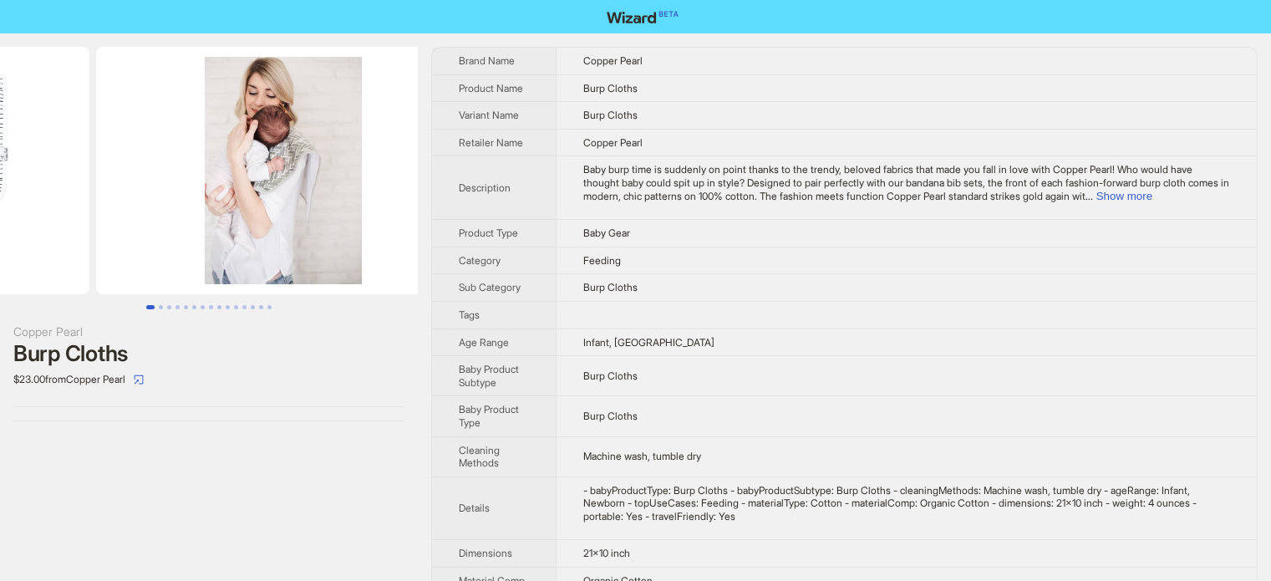
drag, startPoint x: 205, startPoint y: 211, endPoint x: 12, endPoint y: 210, distance: 193.1
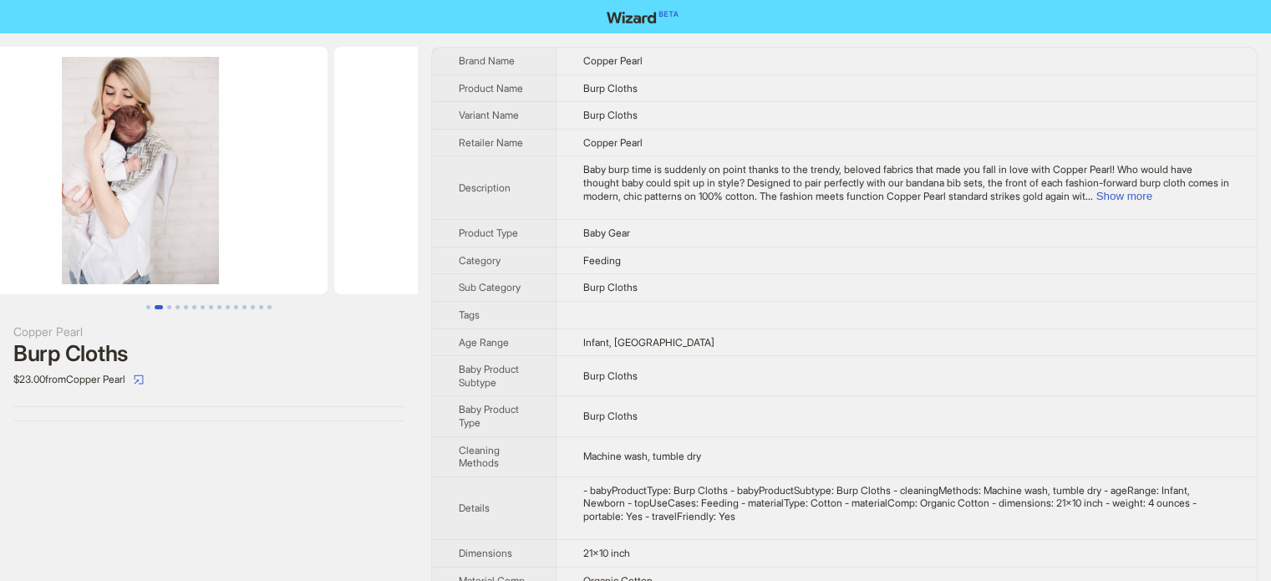
drag, startPoint x: 204, startPoint y: 210, endPoint x: 90, endPoint y: 208, distance: 113.7
click at [71, 212] on img at bounding box center [140, 170] width 374 height 247
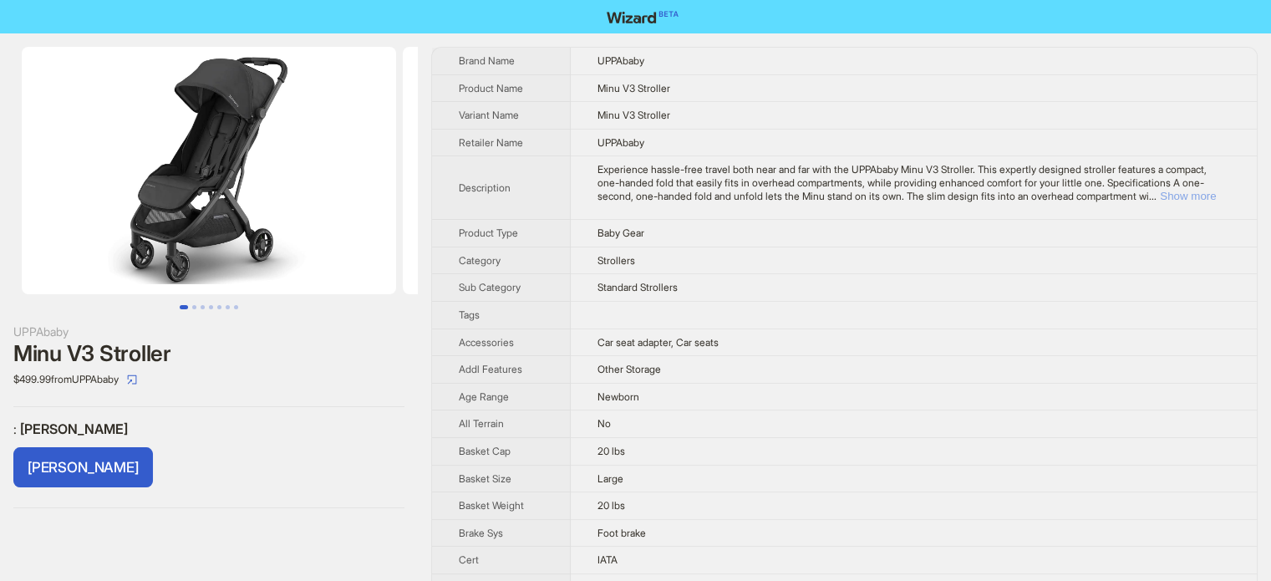
click at [1204, 193] on button "Show more" at bounding box center [1188, 196] width 56 height 13
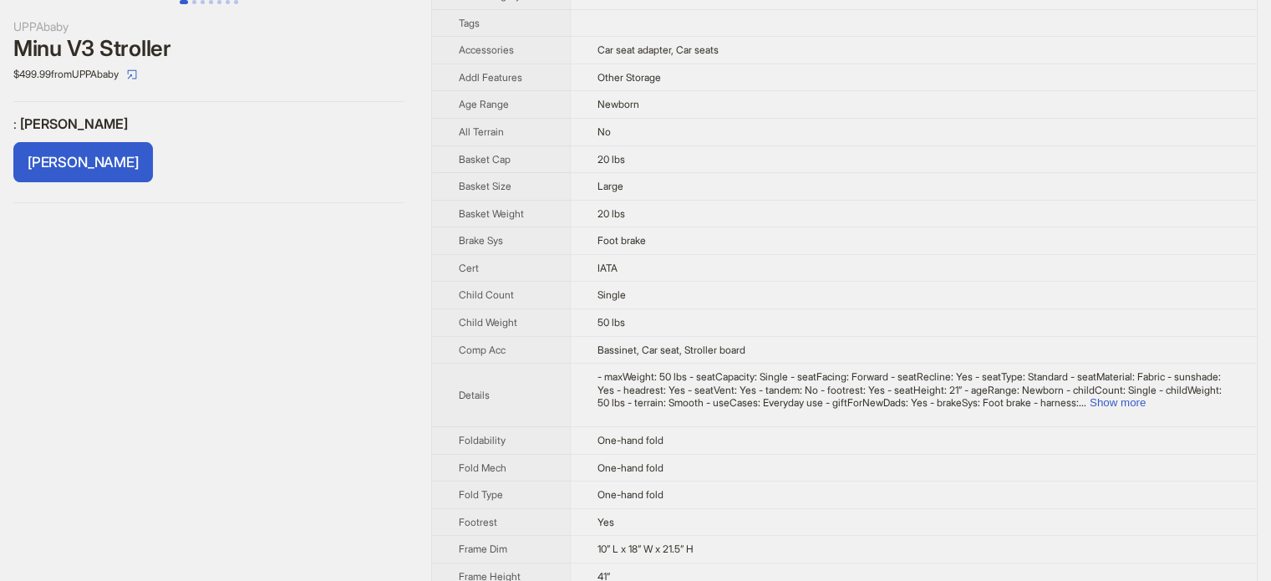
scroll to position [334, 0]
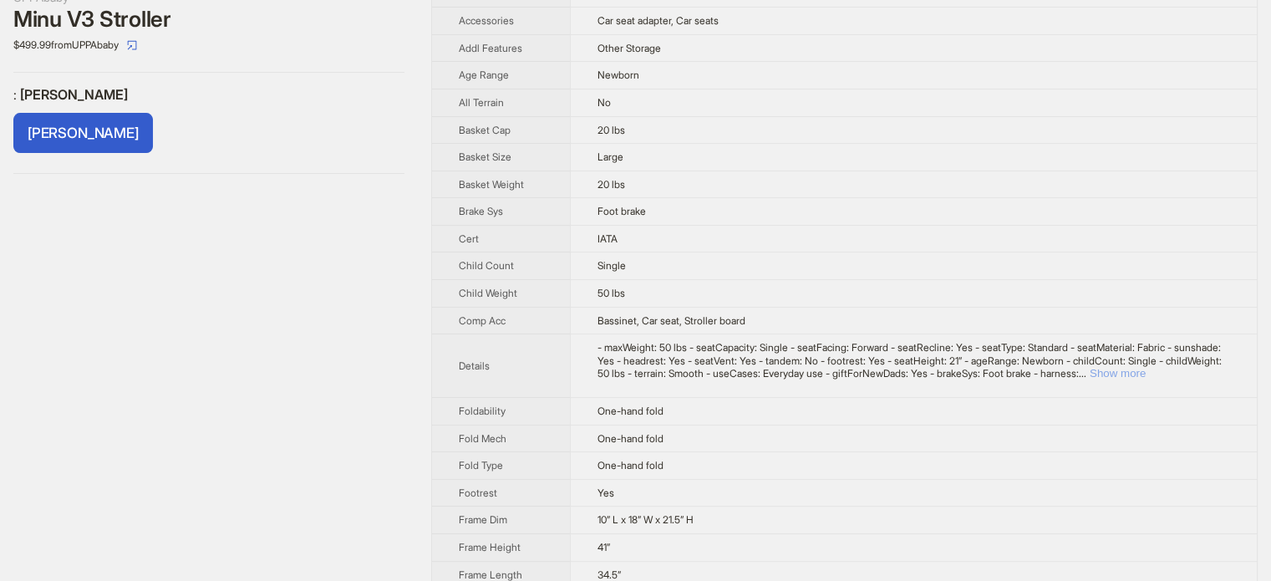
click at [1146, 367] on button "Show more" at bounding box center [1118, 373] width 56 height 13
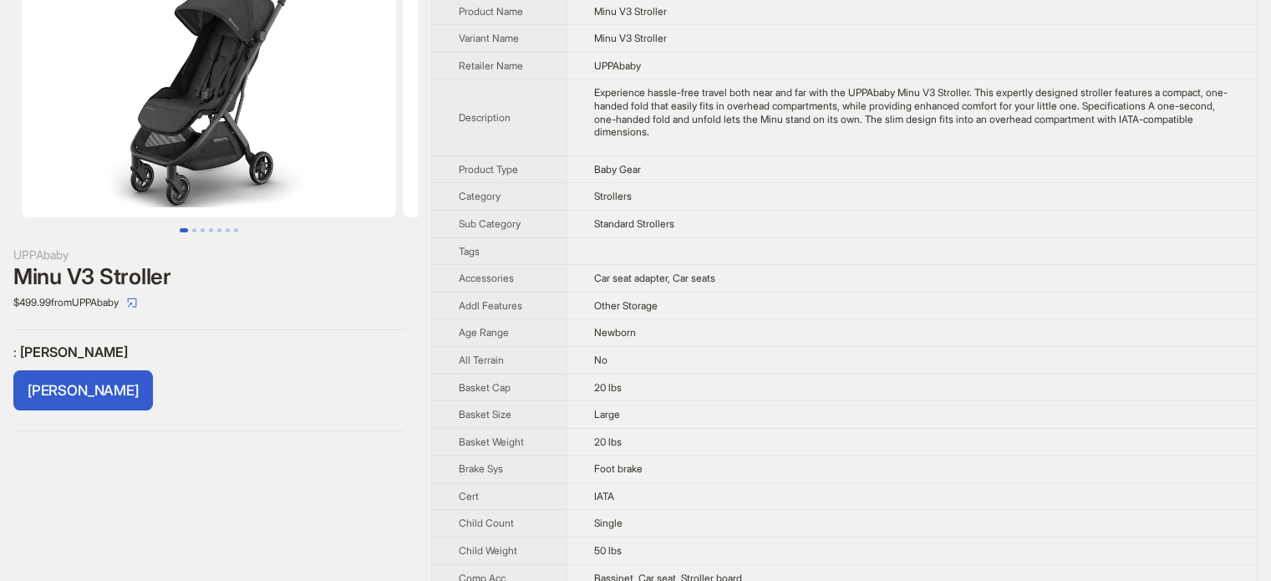
scroll to position [0, 0]
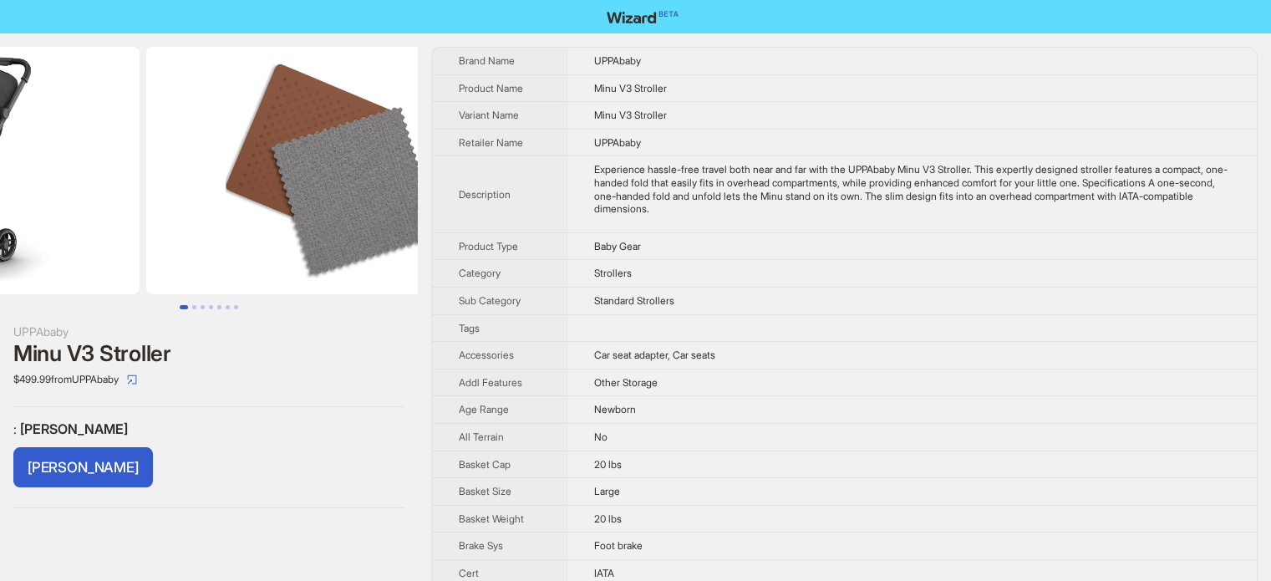
drag, startPoint x: 304, startPoint y: 221, endPoint x: 129, endPoint y: 211, distance: 175.9
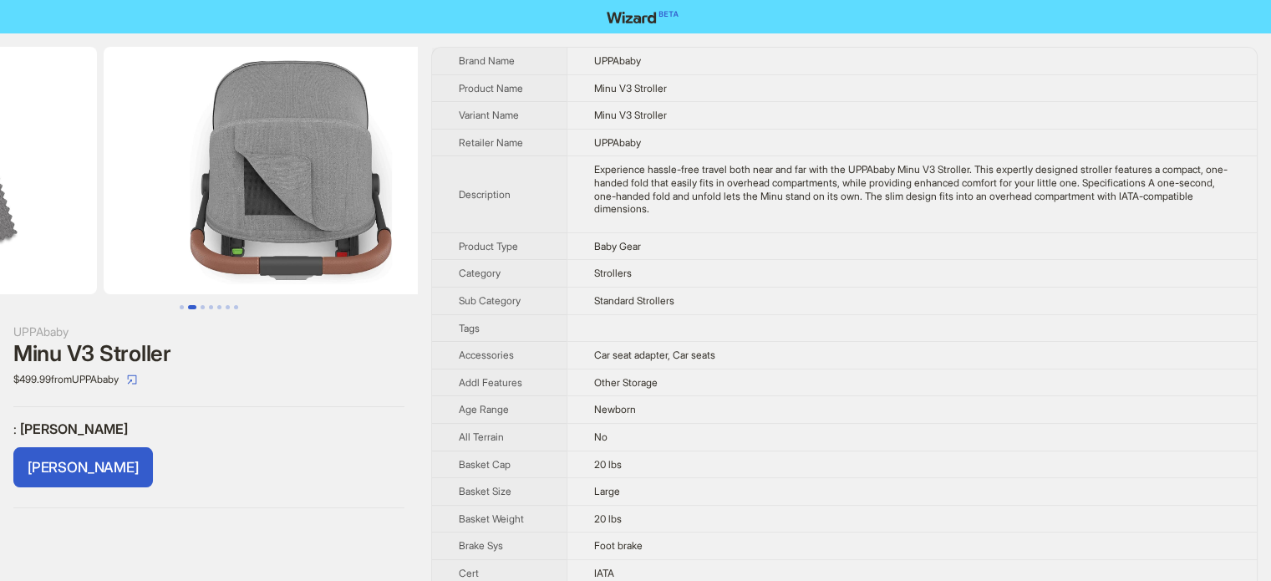
drag, startPoint x: 280, startPoint y: 207, endPoint x: 85, endPoint y: 215, distance: 194.9
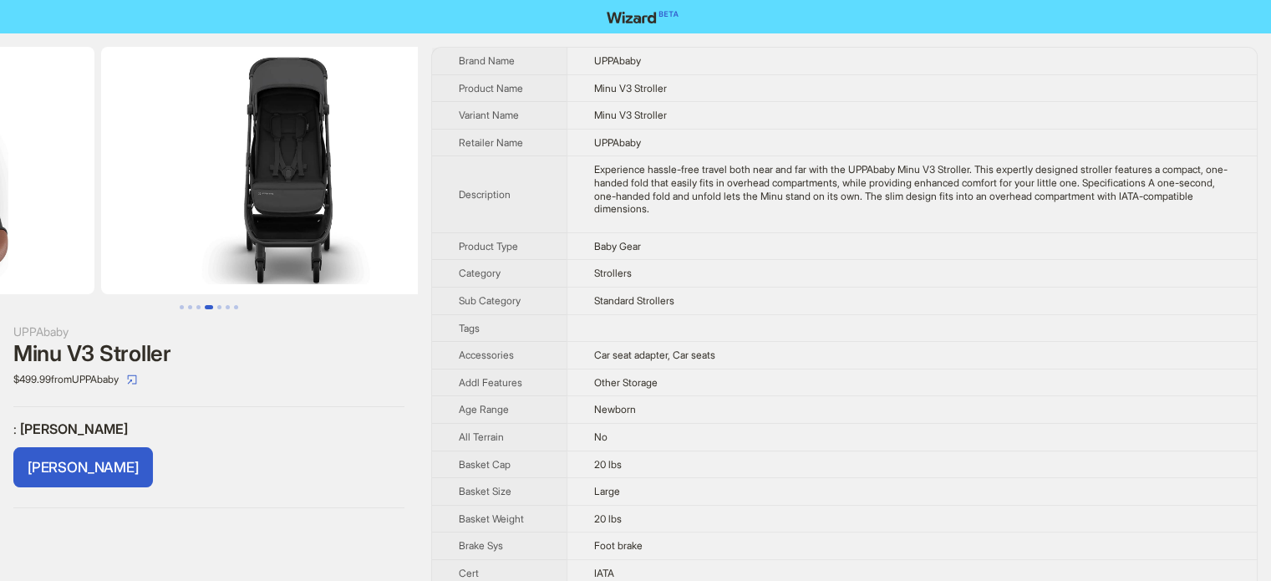
drag, startPoint x: 262, startPoint y: 210, endPoint x: 50, endPoint y: 206, distance: 212.3
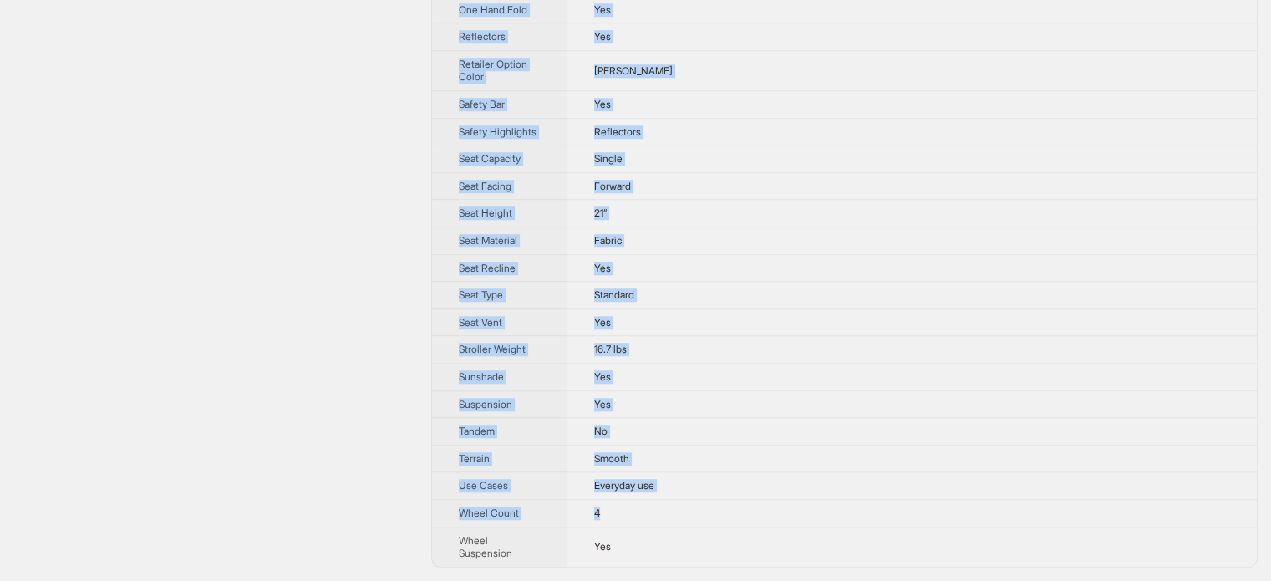
scroll to position [1581, 0]
drag, startPoint x: 461, startPoint y: 61, endPoint x: 624, endPoint y: 559, distance: 524.4
copy tbody "Brand Name UPPAbaby Product Name Minu V3 Stroller Variant Name Minu V3 Stroller…"
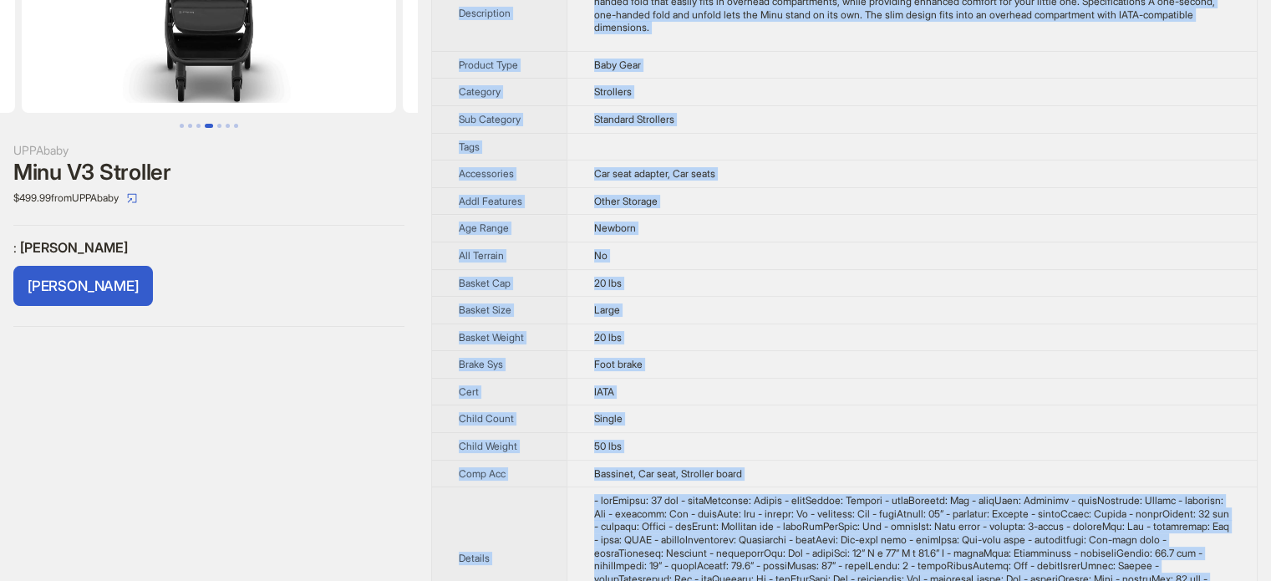
scroll to position [0, 0]
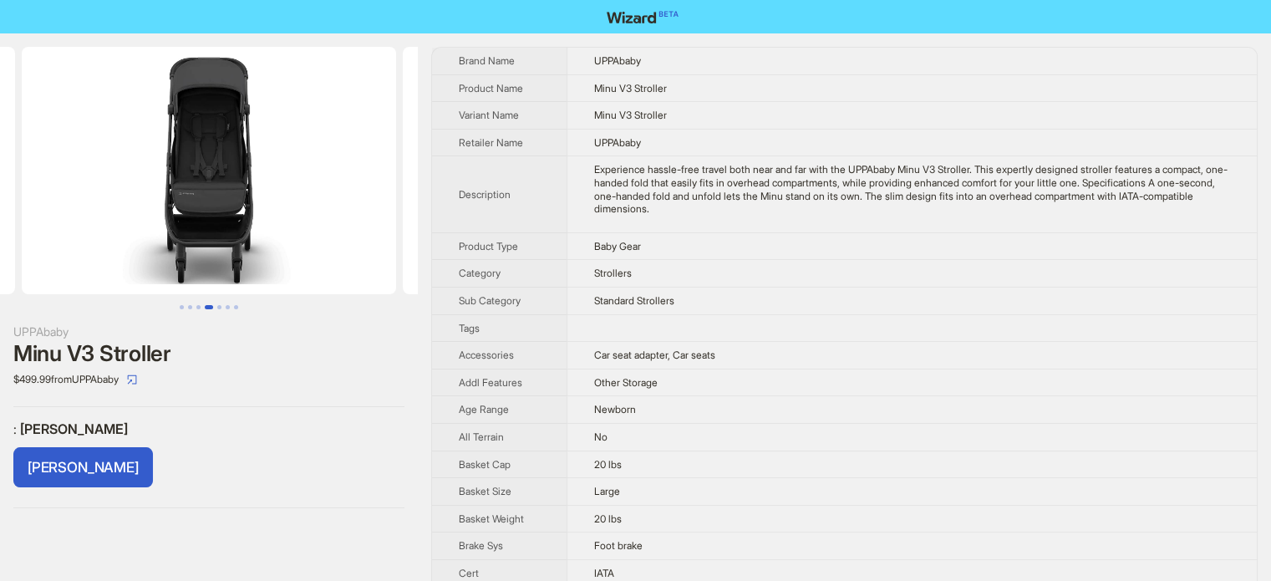
click at [213, 413] on div "UPPAbaby Minu V3 Stroller $499.99 from UPPAbaby : [PERSON_NAME] [PERSON_NAME]" at bounding box center [209, 277] width 418 height 488
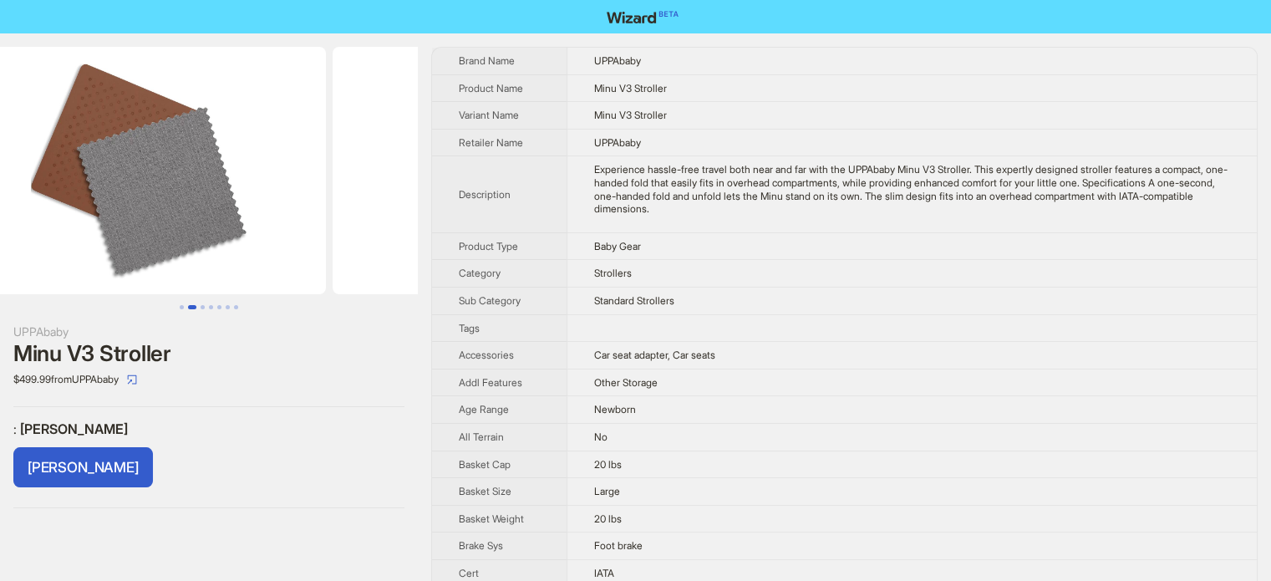
drag, startPoint x: 176, startPoint y: 233, endPoint x: 725, endPoint y: 277, distance: 550.8
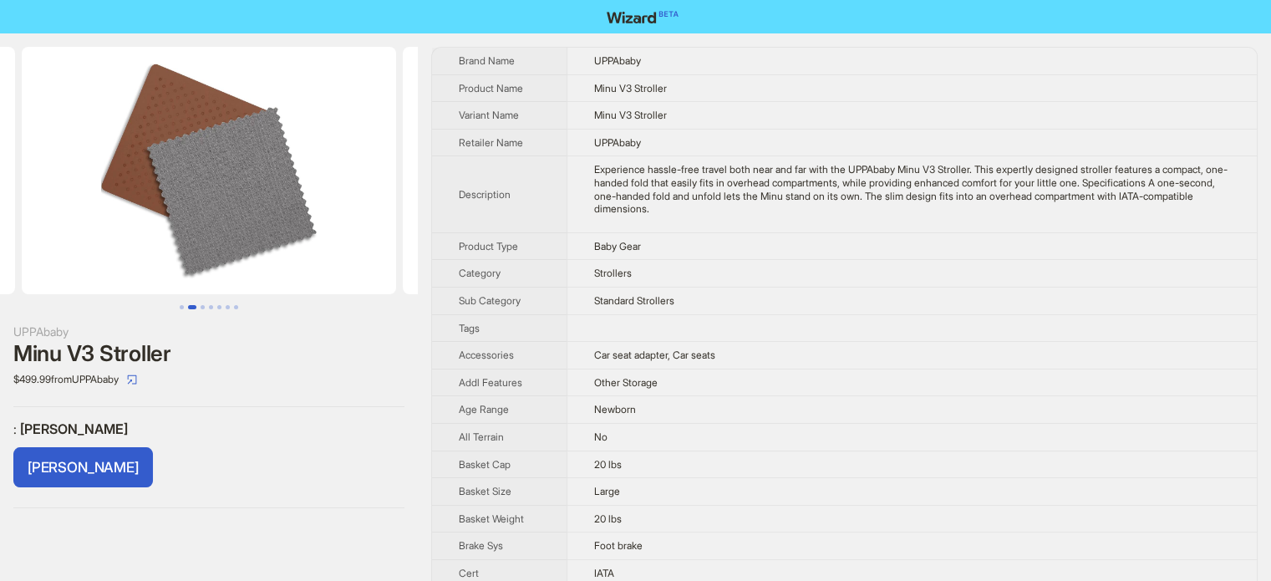
scroll to position [0, 203]
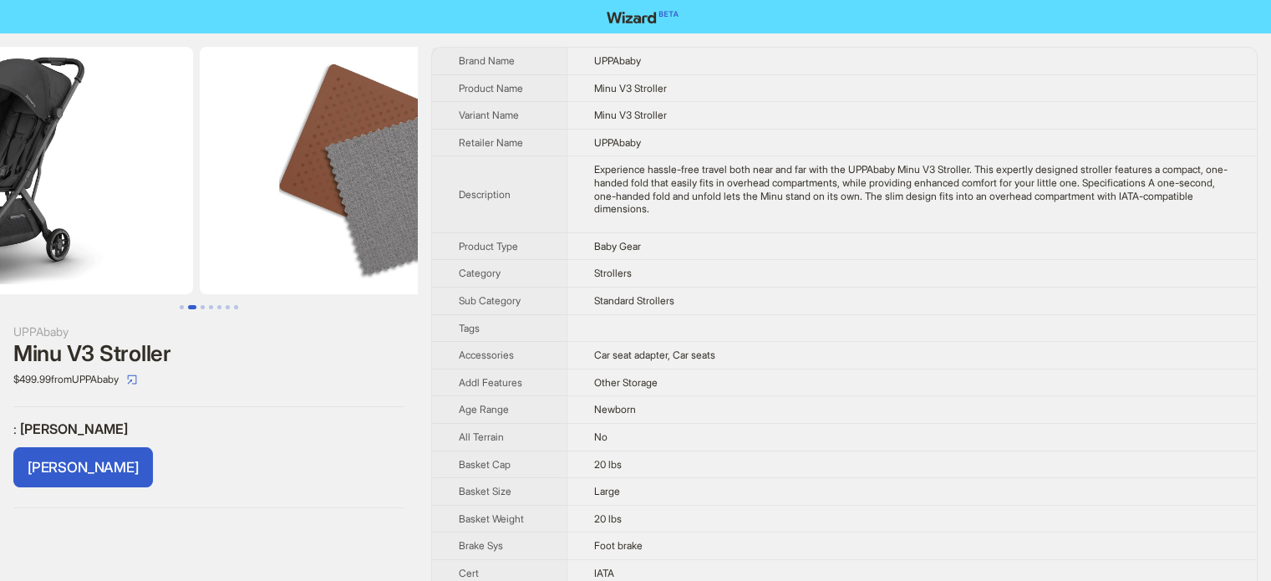
drag, startPoint x: 196, startPoint y: 152, endPoint x: 465, endPoint y: 164, distance: 268.5
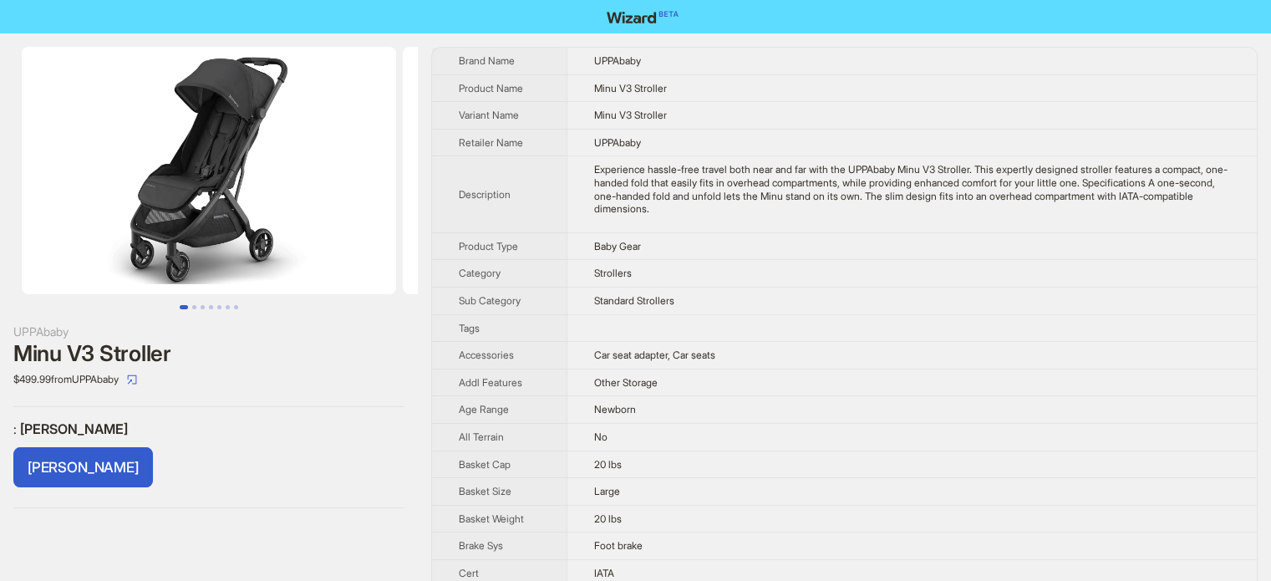
drag, startPoint x: 184, startPoint y: 159, endPoint x: 512, endPoint y: 68, distance: 340.9
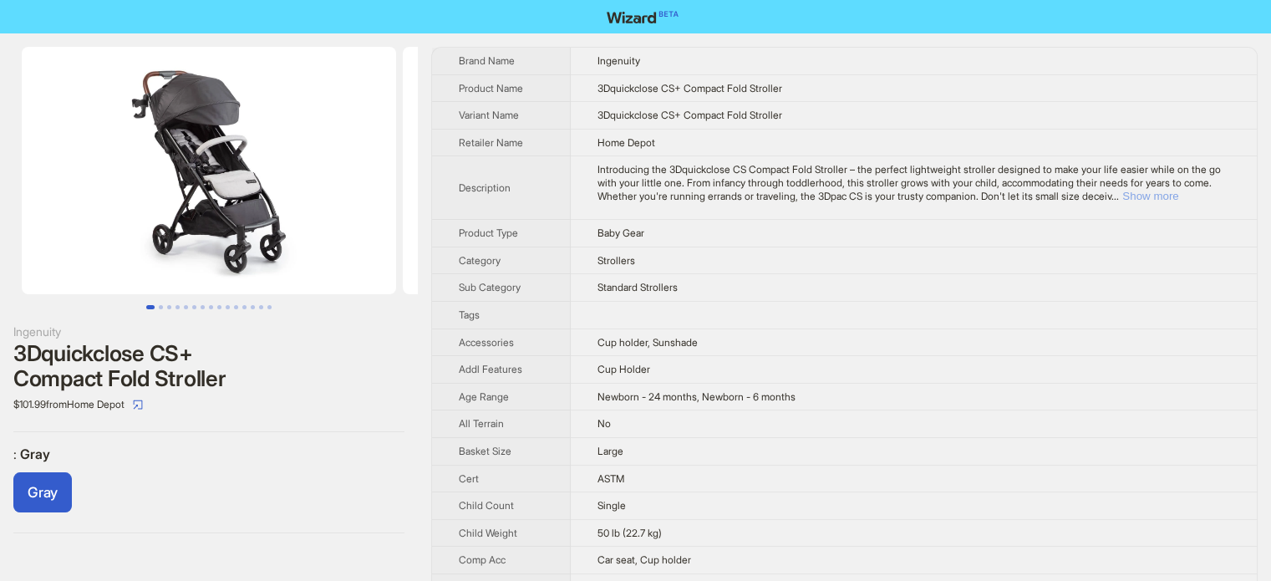
click at [1178, 190] on button "Show more" at bounding box center [1150, 196] width 56 height 13
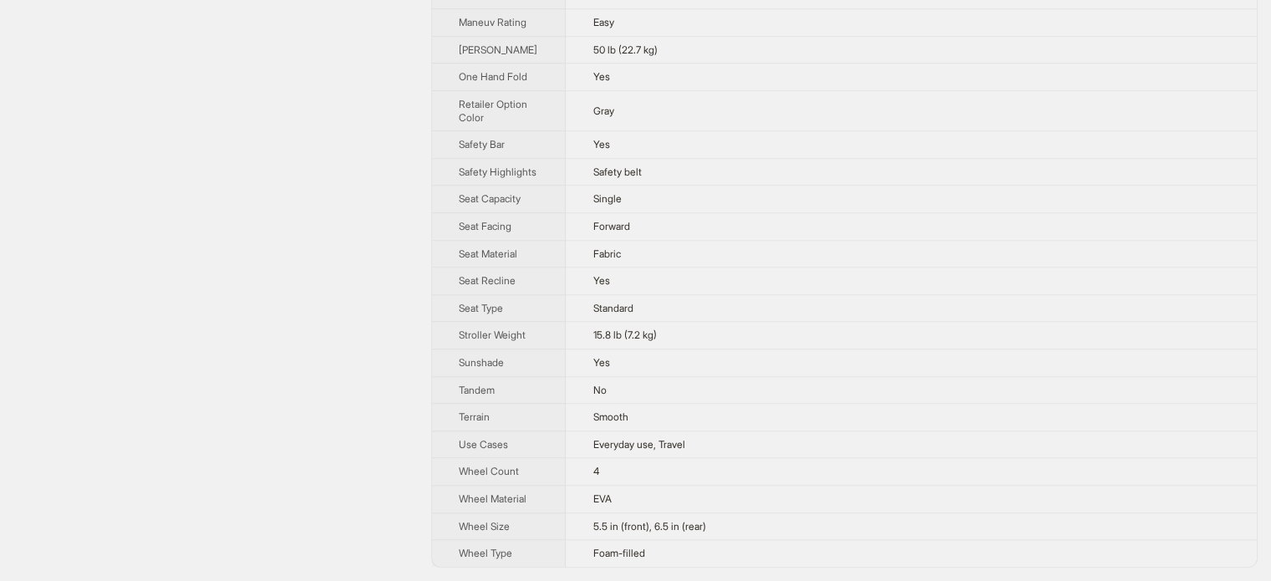
scroll to position [1418, 0]
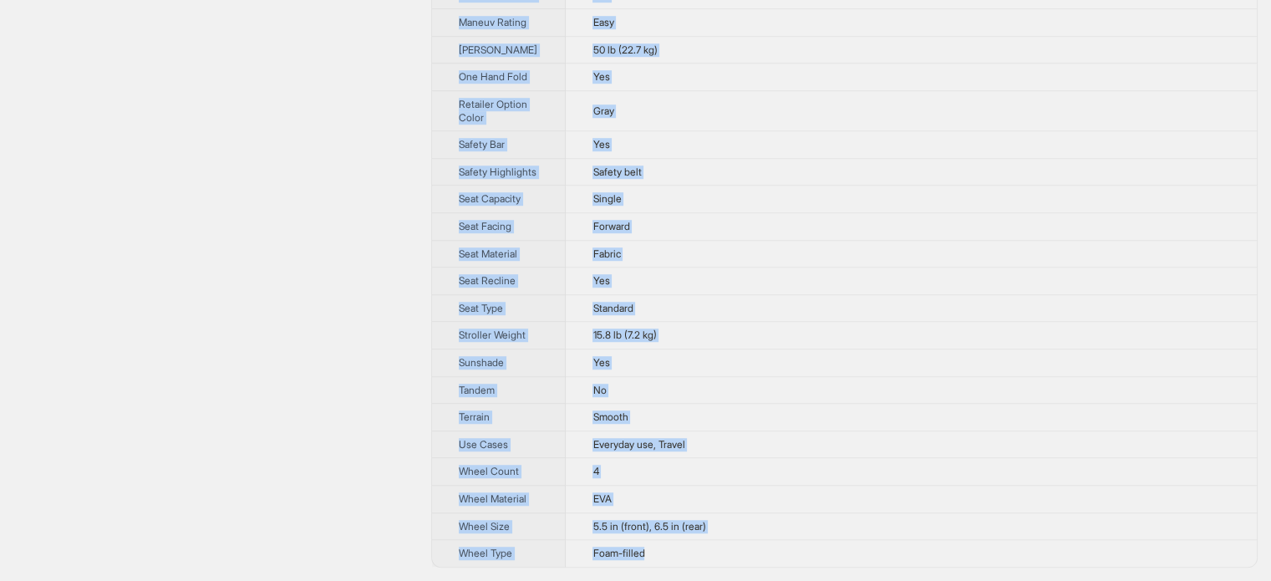
drag, startPoint x: 459, startPoint y: 57, endPoint x: 652, endPoint y: 554, distance: 533.5
copy tbody "Brand Name Ingenuity Product Name 3Dquickclose CS+ Compact Fold Stroller Varian…"
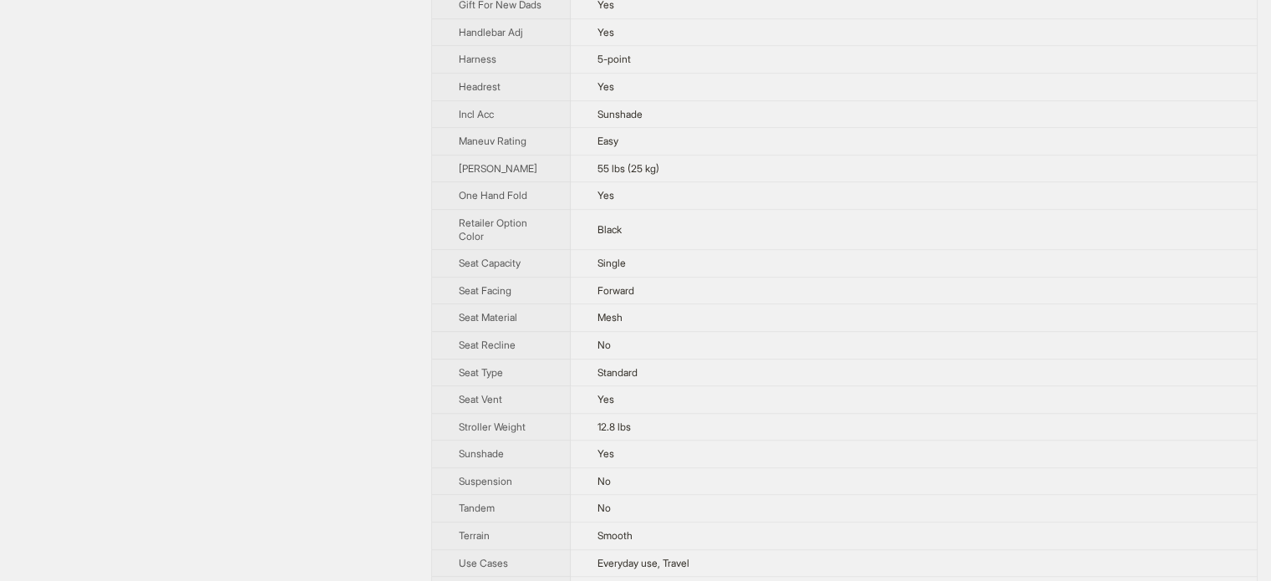
scroll to position [1107, 0]
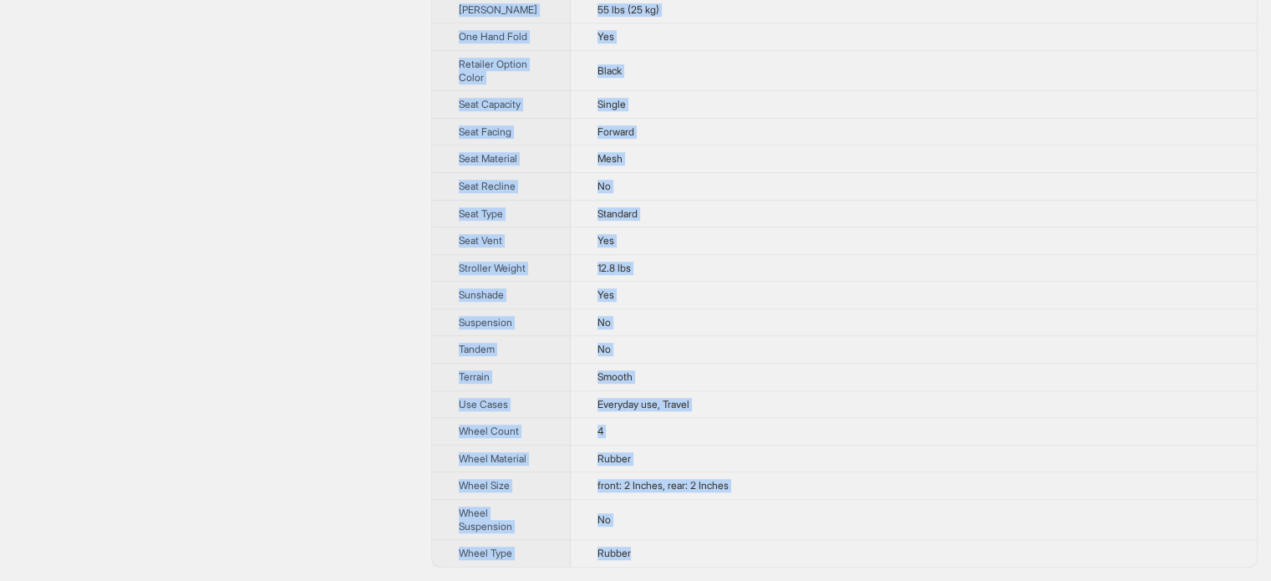
drag, startPoint x: 458, startPoint y: 58, endPoint x: 642, endPoint y: 544, distance: 520.0
copy tbody "Brand Name Munchkin Product Name Sparrow Ultra Compact Lightweight Travel Strol…"
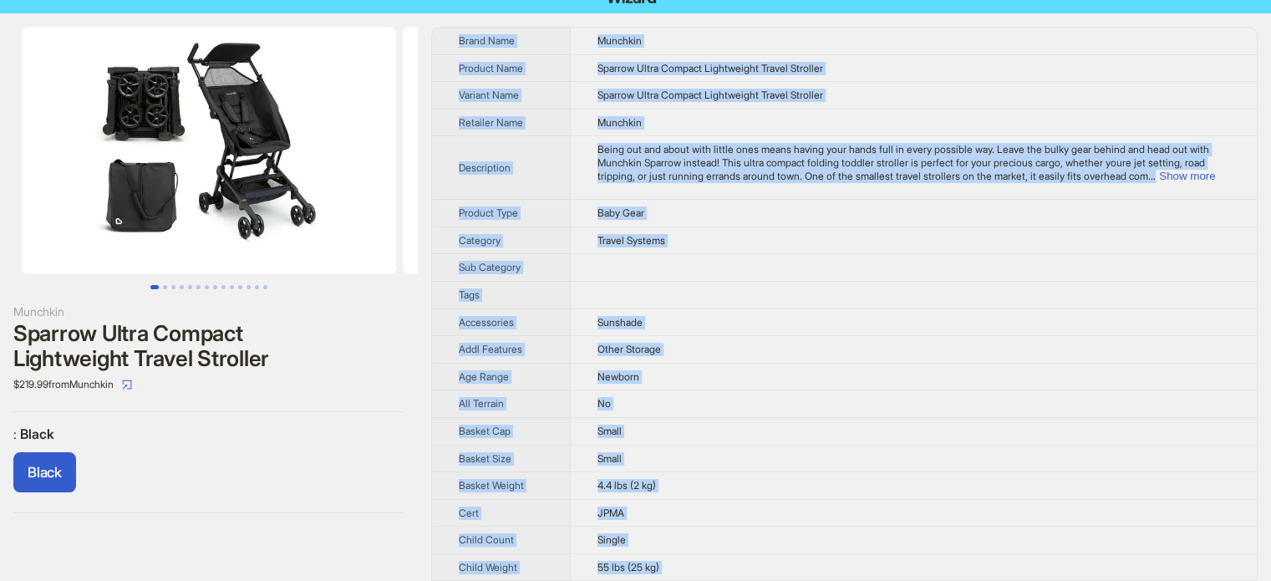
scroll to position [0, 0]
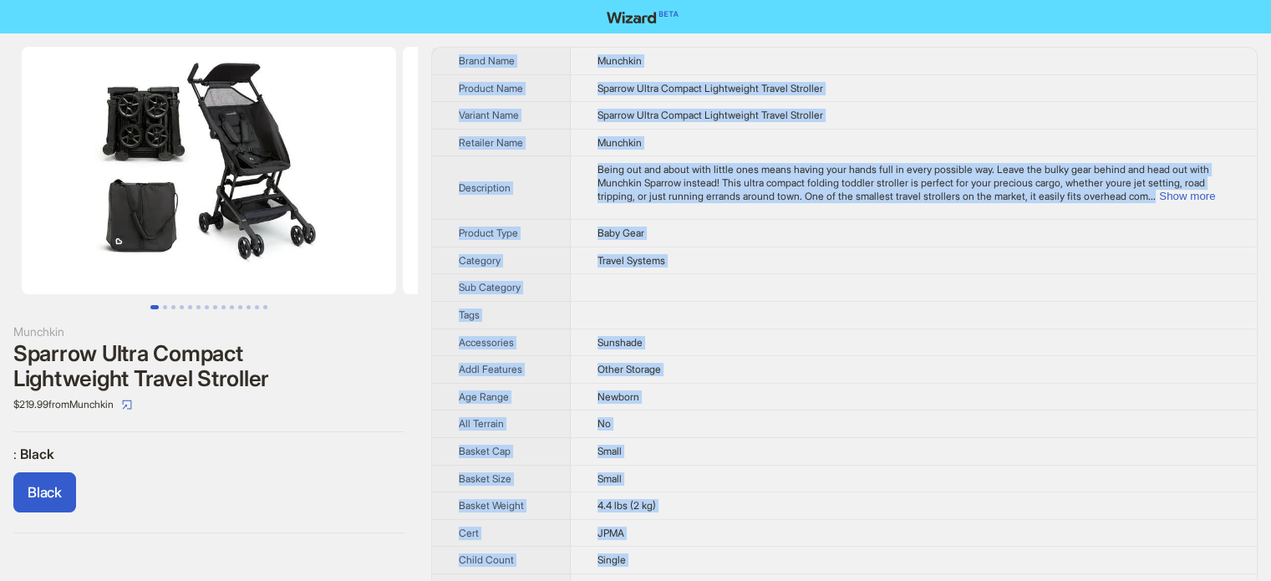
click at [847, 338] on td "Sunshade" at bounding box center [914, 342] width 686 height 28
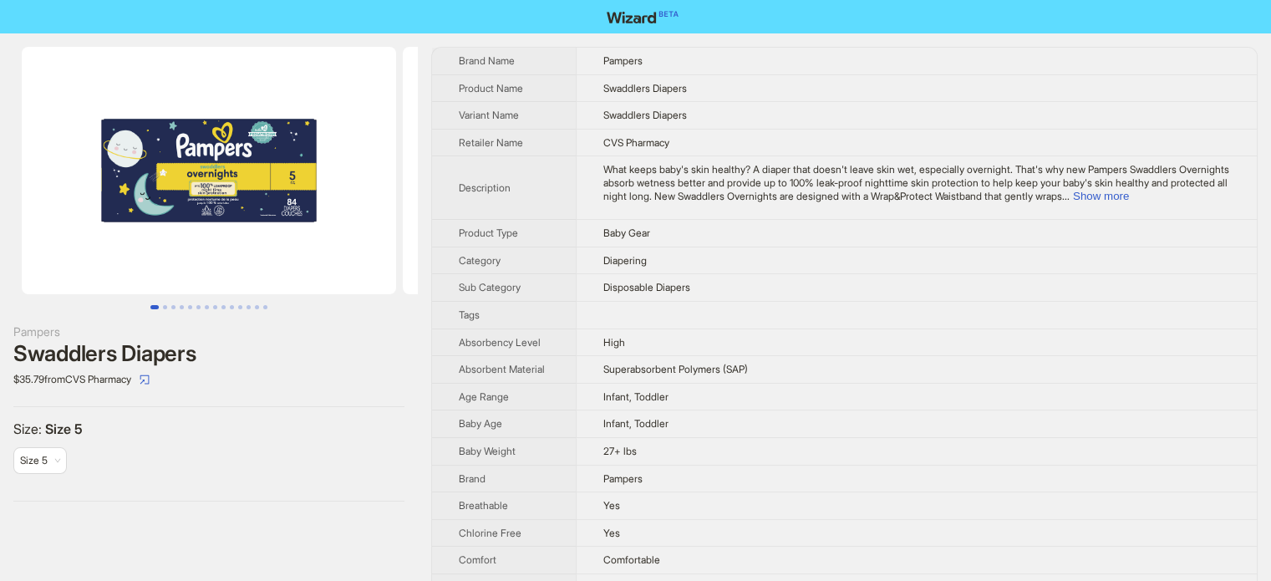
click at [198, 183] on img at bounding box center [209, 170] width 374 height 247
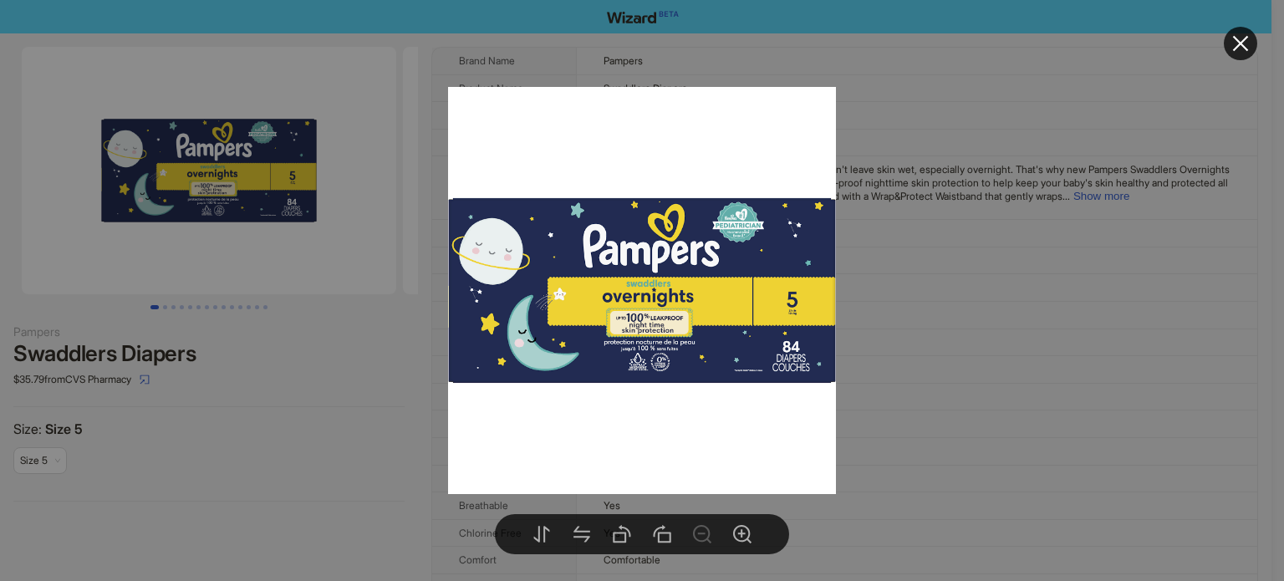
click at [990, 247] on div at bounding box center [642, 290] width 1284 height 581
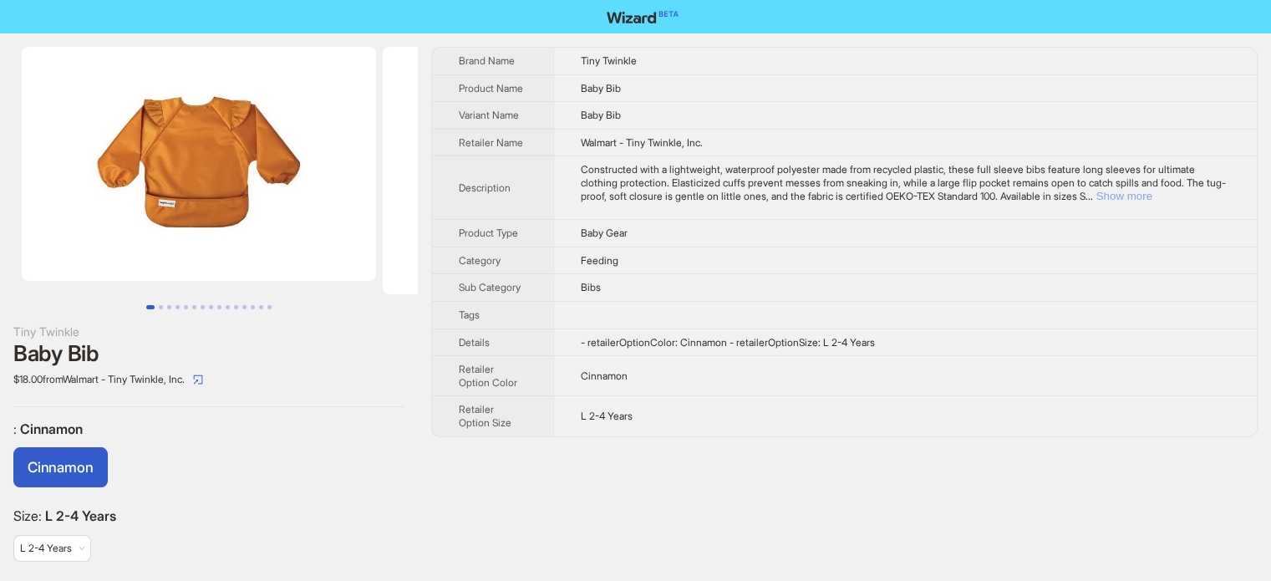
click at [1153, 193] on button "Show more" at bounding box center [1125, 196] width 56 height 13
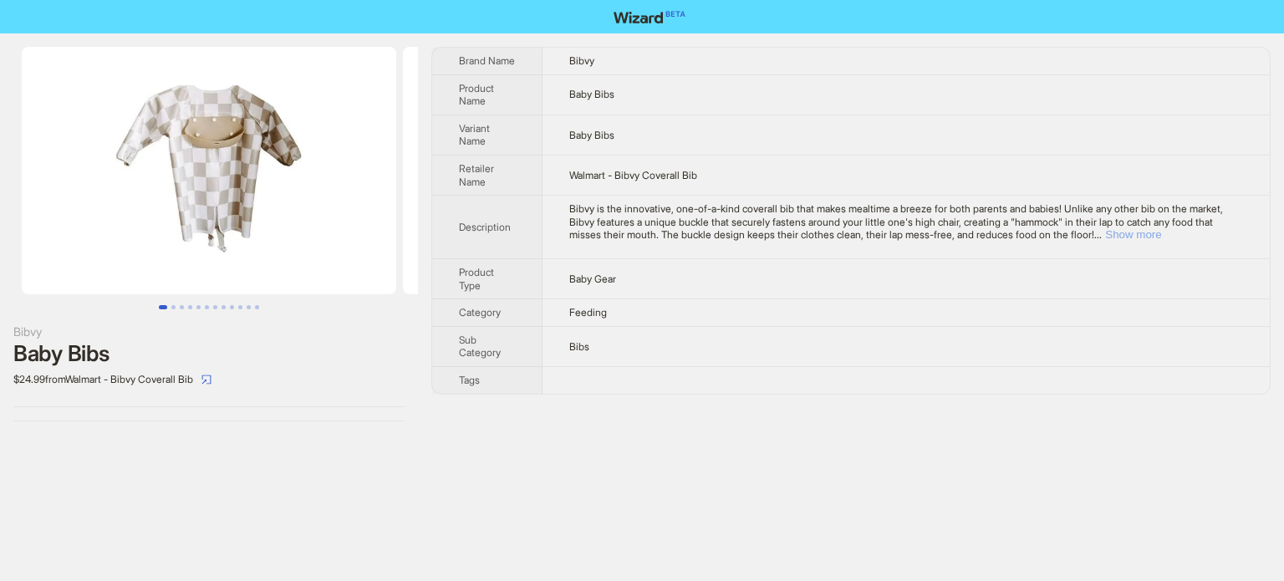
click at [1161, 237] on button "Show more" at bounding box center [1133, 234] width 56 height 13
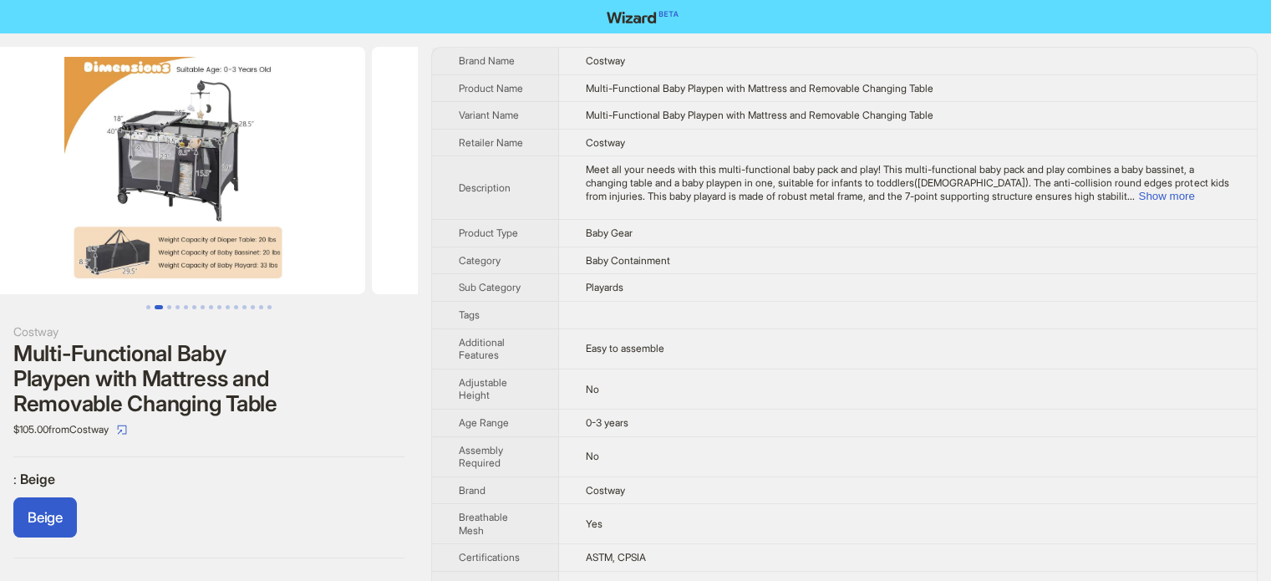
drag, startPoint x: 275, startPoint y: 148, endPoint x: 39, endPoint y: 154, distance: 235.8
click at [7, 154] on ul at bounding box center [209, 170] width 418 height 247
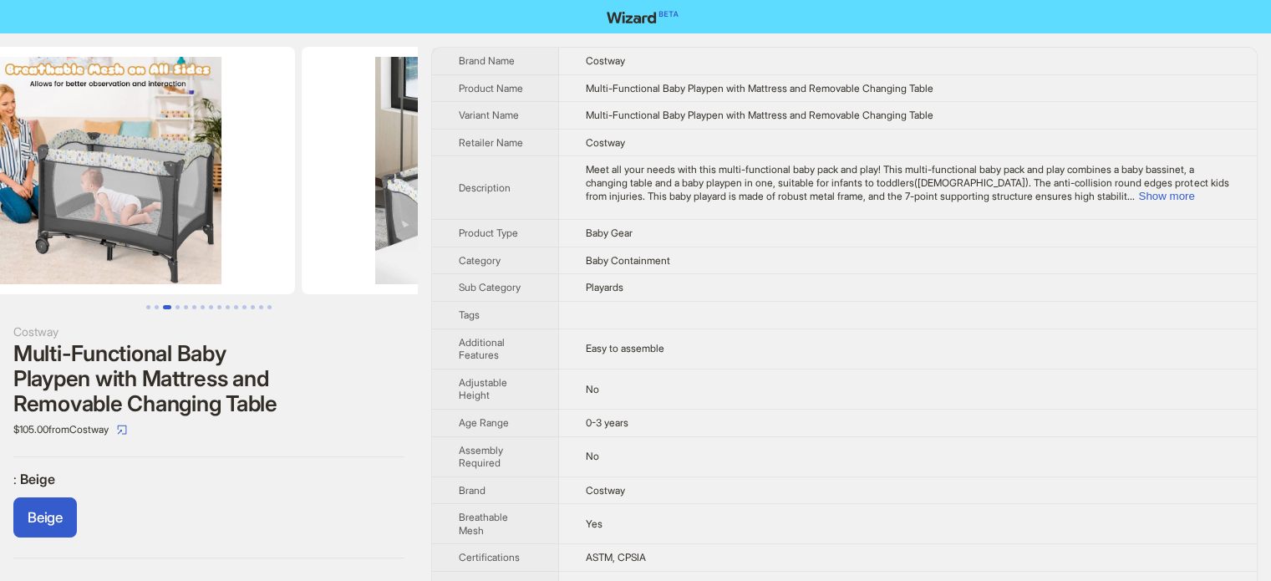
drag, startPoint x: 364, startPoint y: 153, endPoint x: 40, endPoint y: 165, distance: 324.5
click at [40, 166] on ul at bounding box center [209, 170] width 418 height 247
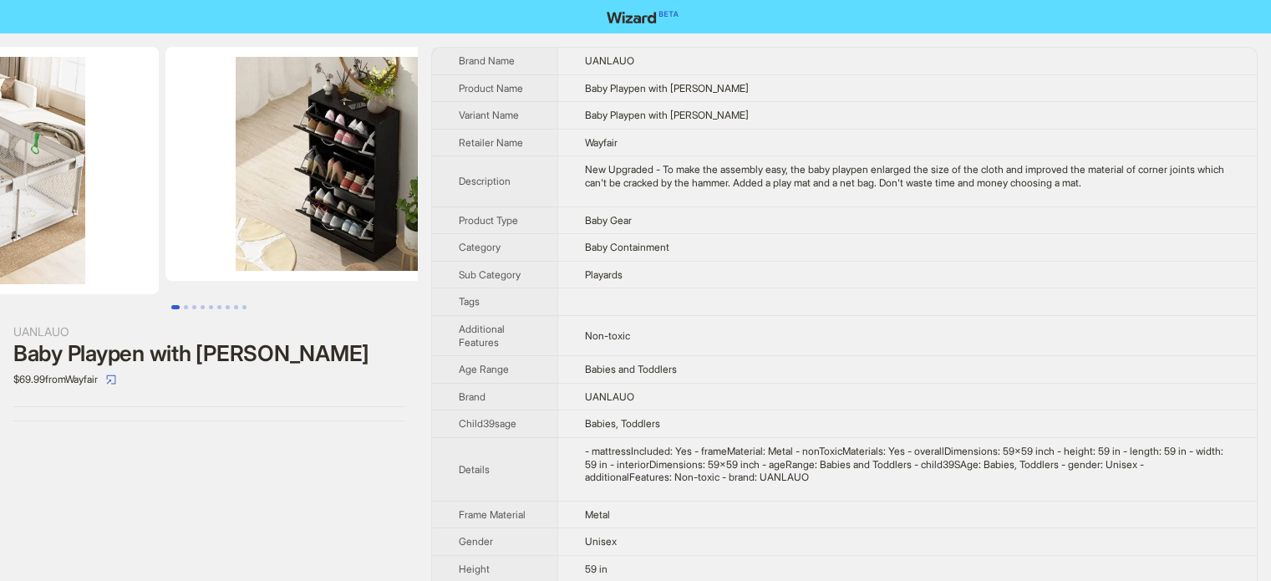
drag, startPoint x: 262, startPoint y: 171, endPoint x: 117, endPoint y: 181, distance: 145.8
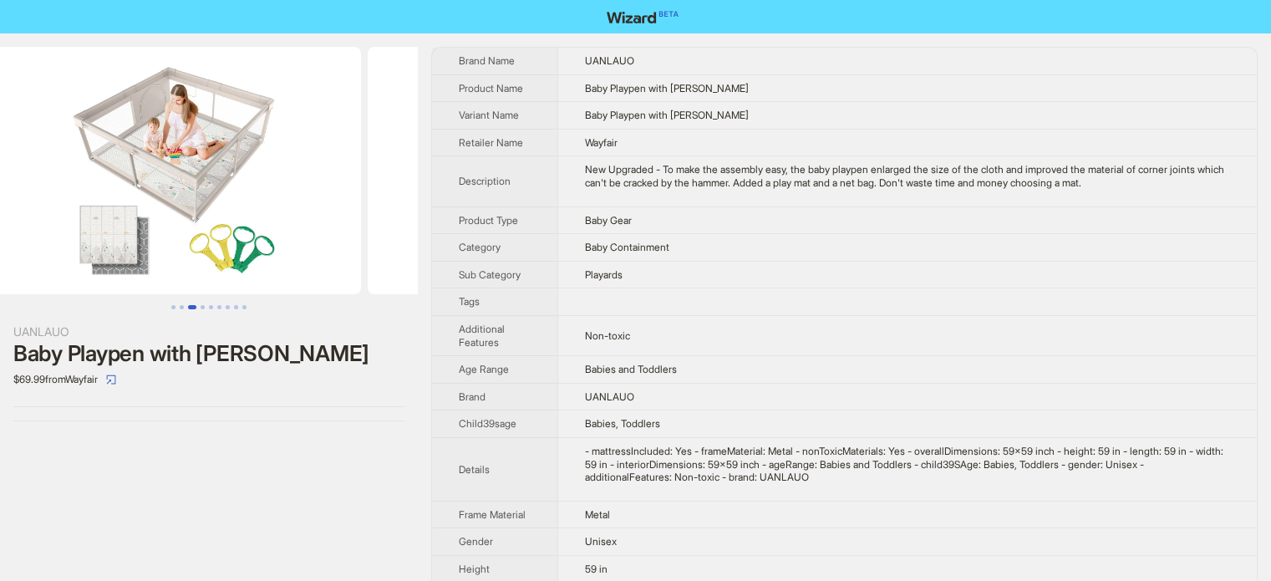
drag, startPoint x: 313, startPoint y: 166, endPoint x: 40, endPoint y: 171, distance: 272.5
click at [40, 173] on ul at bounding box center [209, 170] width 418 height 247
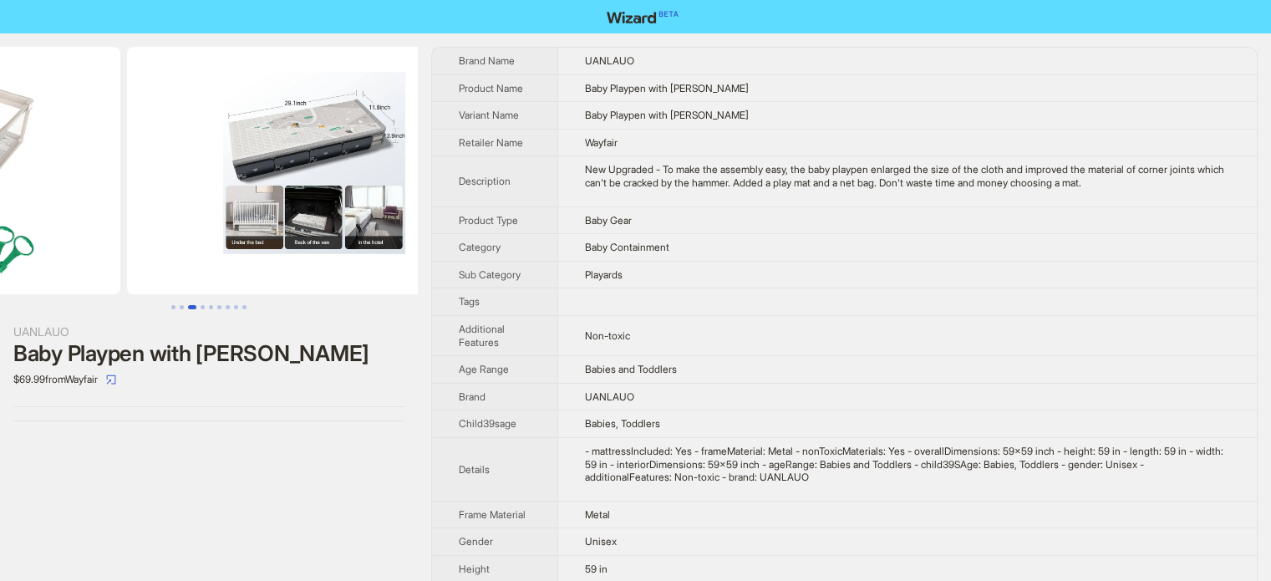
drag, startPoint x: 227, startPoint y: 169, endPoint x: 43, endPoint y: 165, distance: 183.9
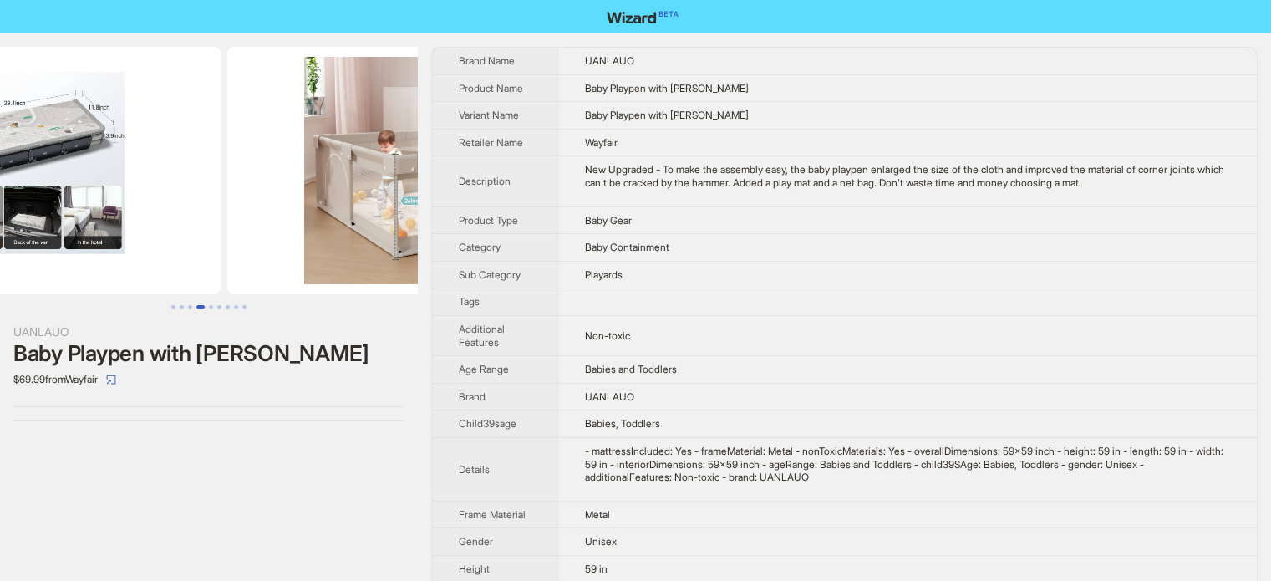
drag, startPoint x: 325, startPoint y: 163, endPoint x: 152, endPoint y: 150, distance: 173.5
click at [153, 150] on ul at bounding box center [209, 170] width 418 height 247
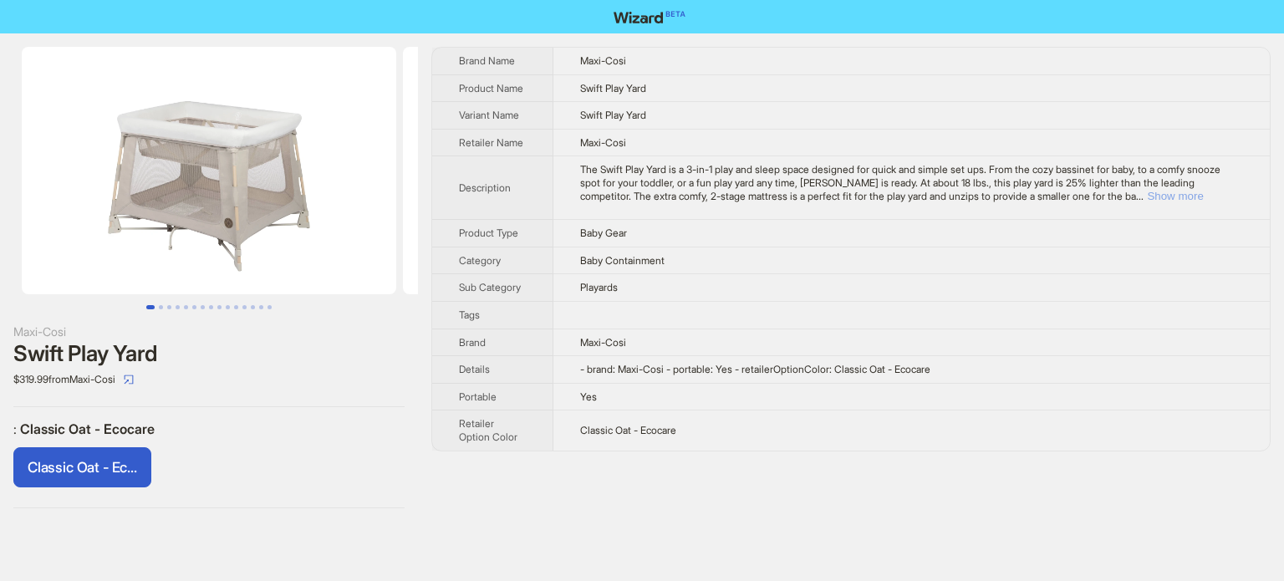
click at [1203, 193] on button "Show more" at bounding box center [1175, 196] width 56 height 13
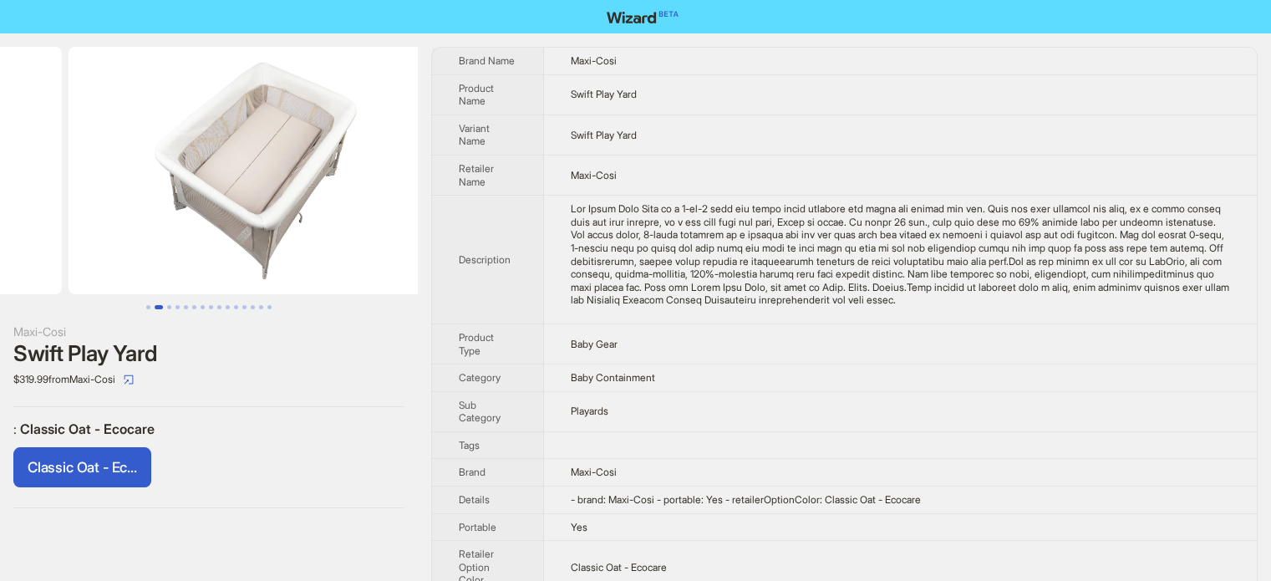
drag, startPoint x: 241, startPoint y: 176, endPoint x: 18, endPoint y: 174, distance: 223.2
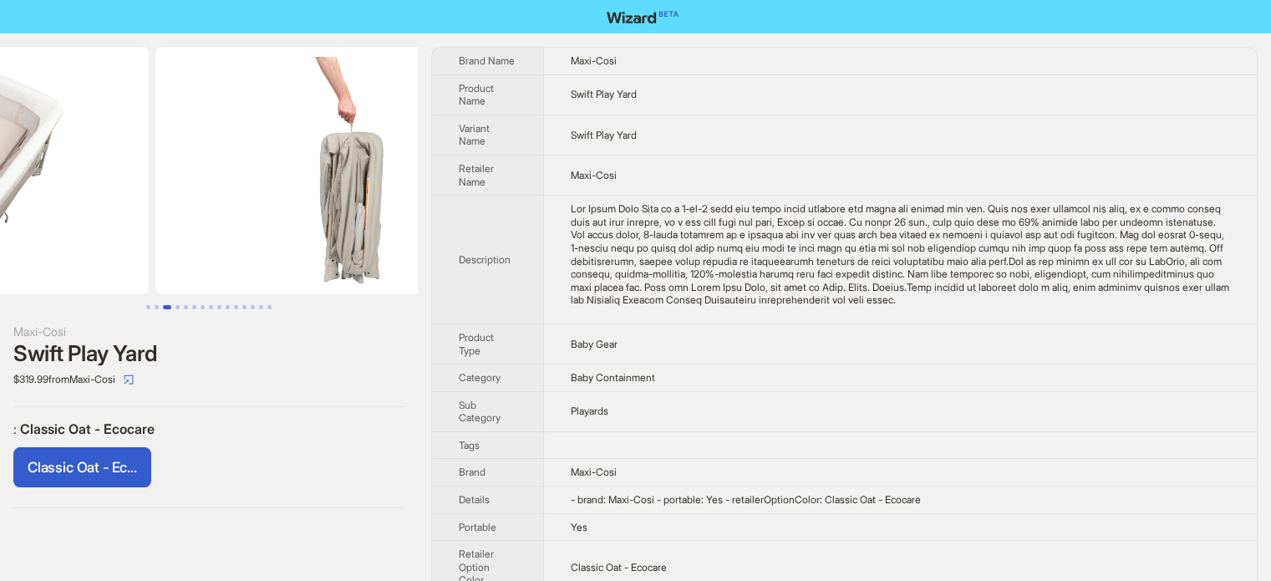
drag, startPoint x: 232, startPoint y: 173, endPoint x: 34, endPoint y: 173, distance: 197.2
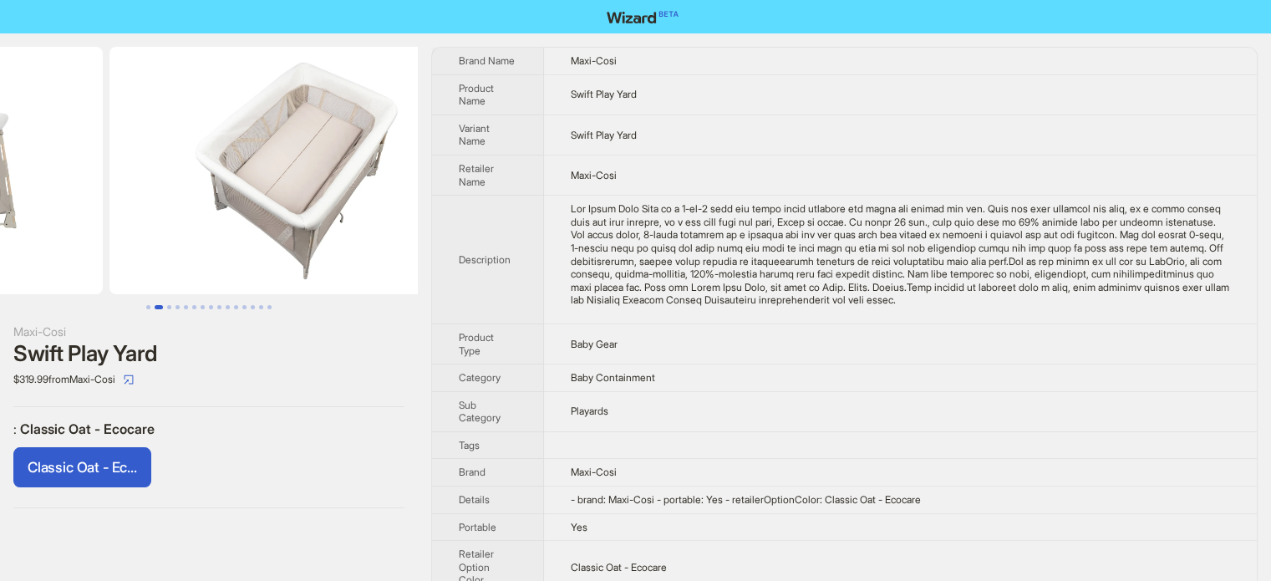
drag, startPoint x: 234, startPoint y: 100, endPoint x: 547, endPoint y: 162, distance: 318.6
click at [547, 162] on div "Maxi-Cosi Swift Play Yard $319.99 from Maxi-Cosi : Classic Oat - Ecocare Classi…" at bounding box center [635, 320] width 1271 height 574
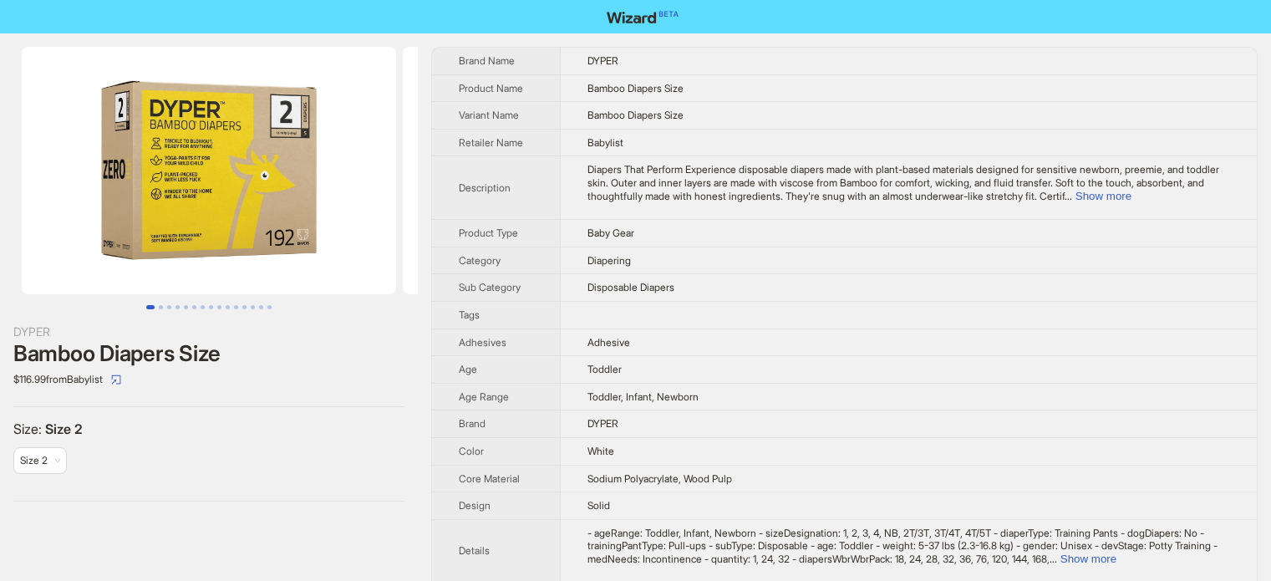
click at [293, 143] on img at bounding box center [209, 170] width 374 height 247
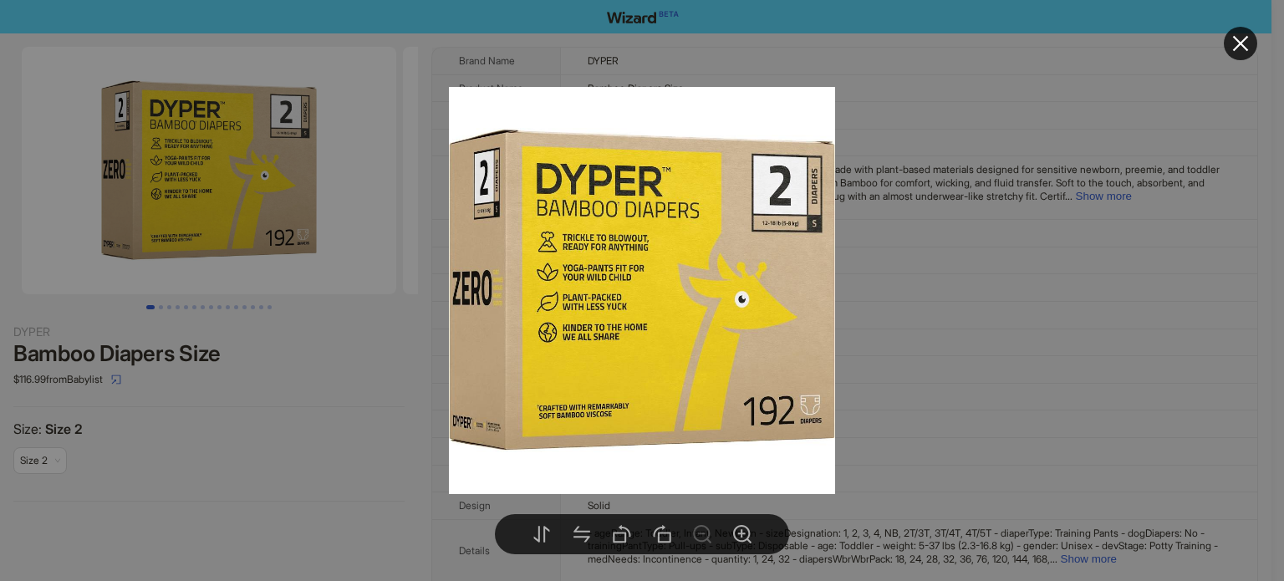
click at [949, 217] on div at bounding box center [642, 290] width 1284 height 581
